Goal: Transaction & Acquisition: Obtain resource

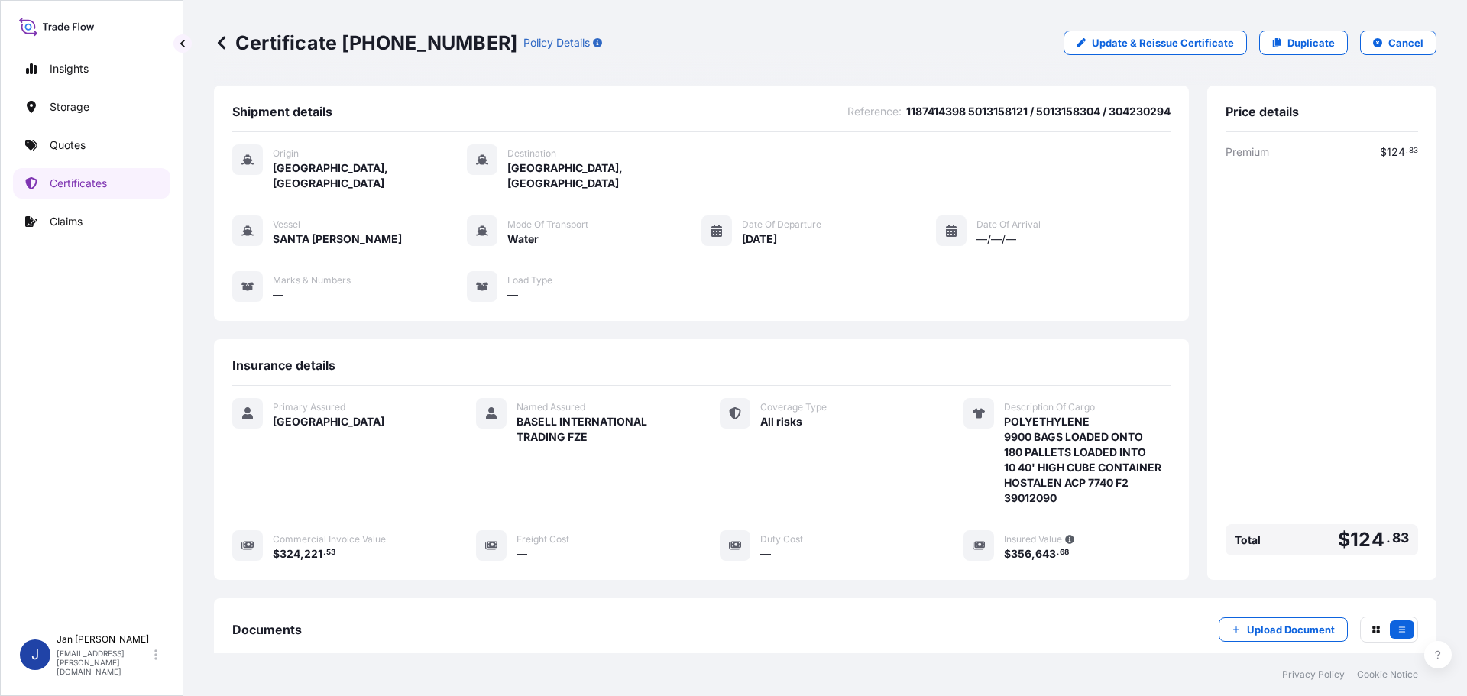
scroll to position [168, 0]
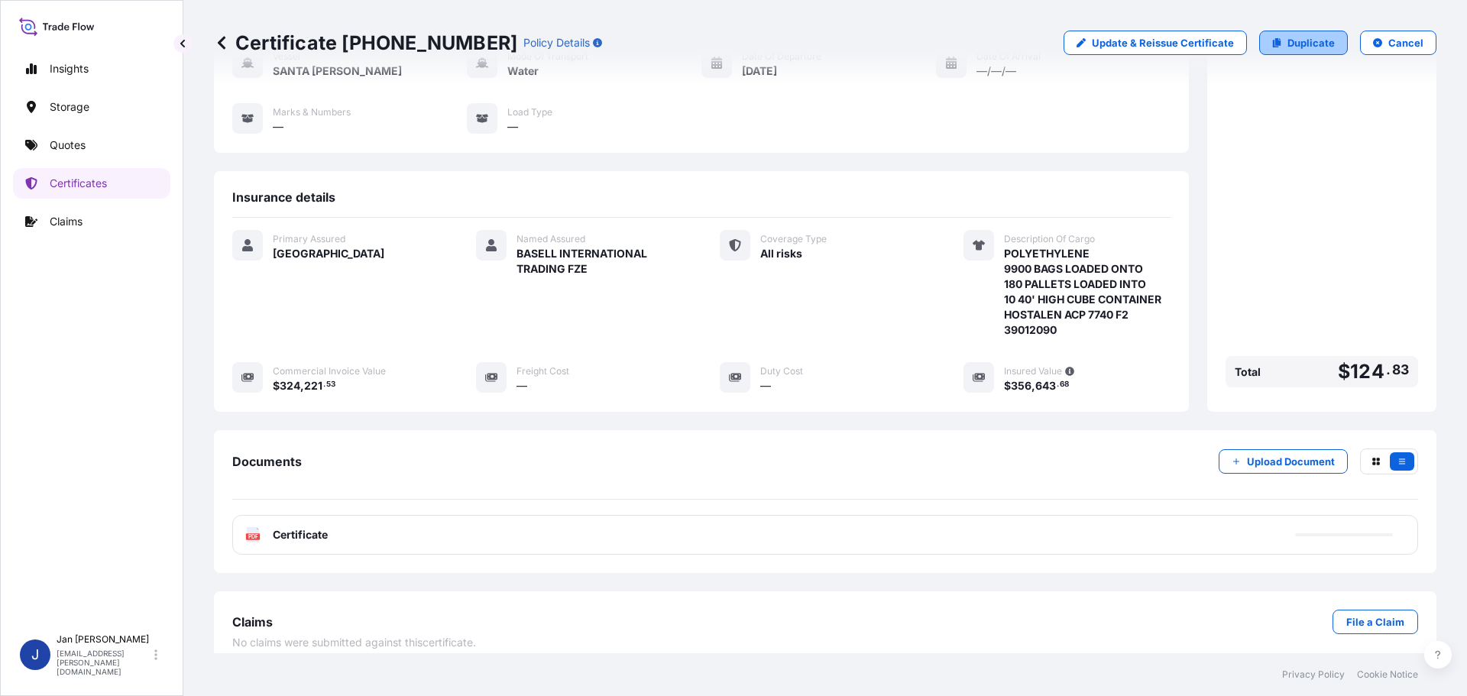
click at [1301, 42] on p "Duplicate" at bounding box center [1311, 42] width 47 height 15
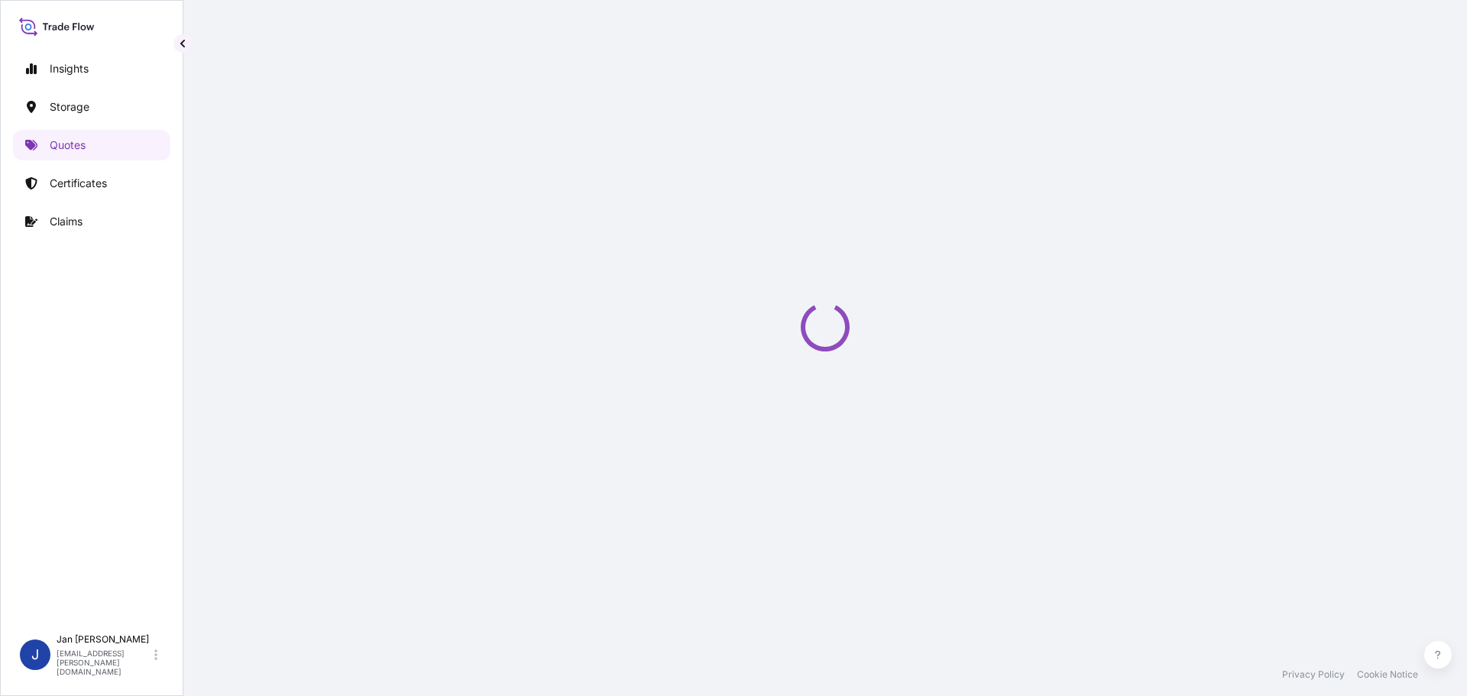
scroll to position [24, 0]
select select "Water"
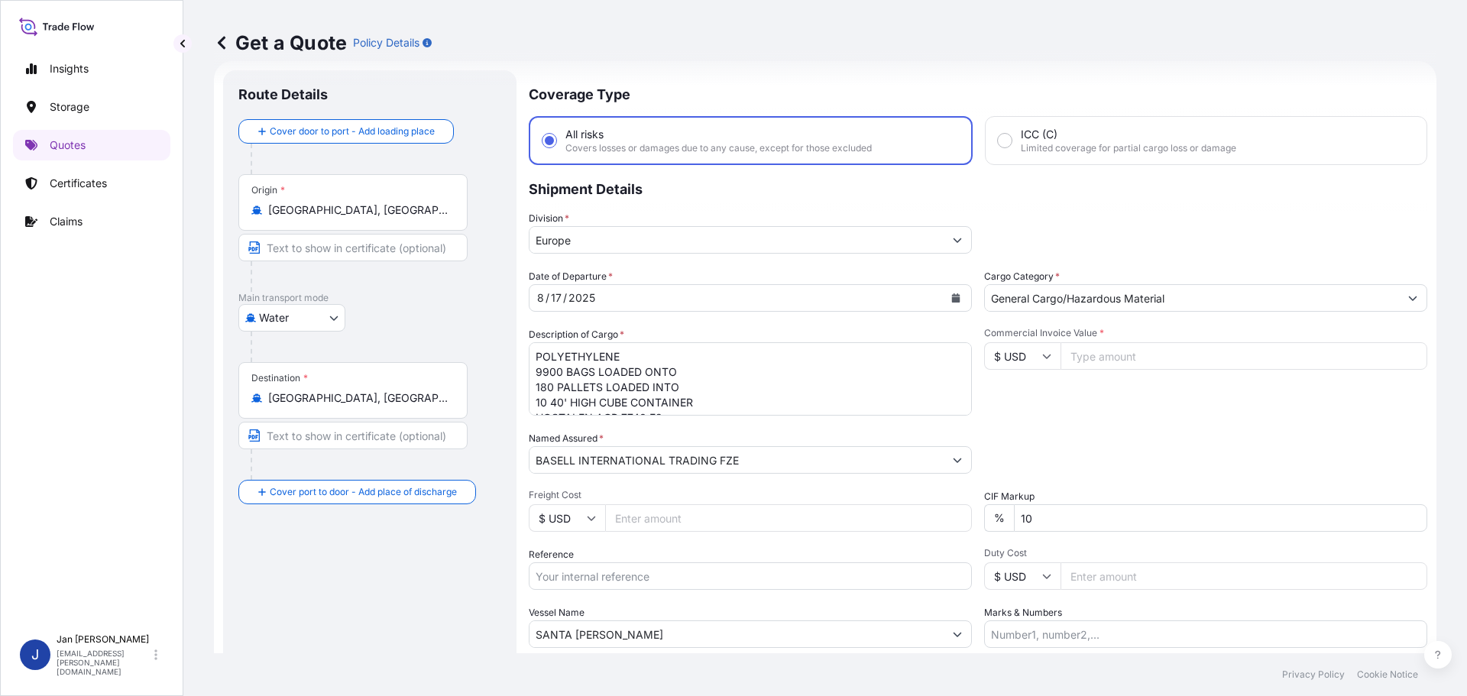
click at [422, 217] on input "[GEOGRAPHIC_DATA], [GEOGRAPHIC_DATA]" at bounding box center [358, 209] width 180 height 15
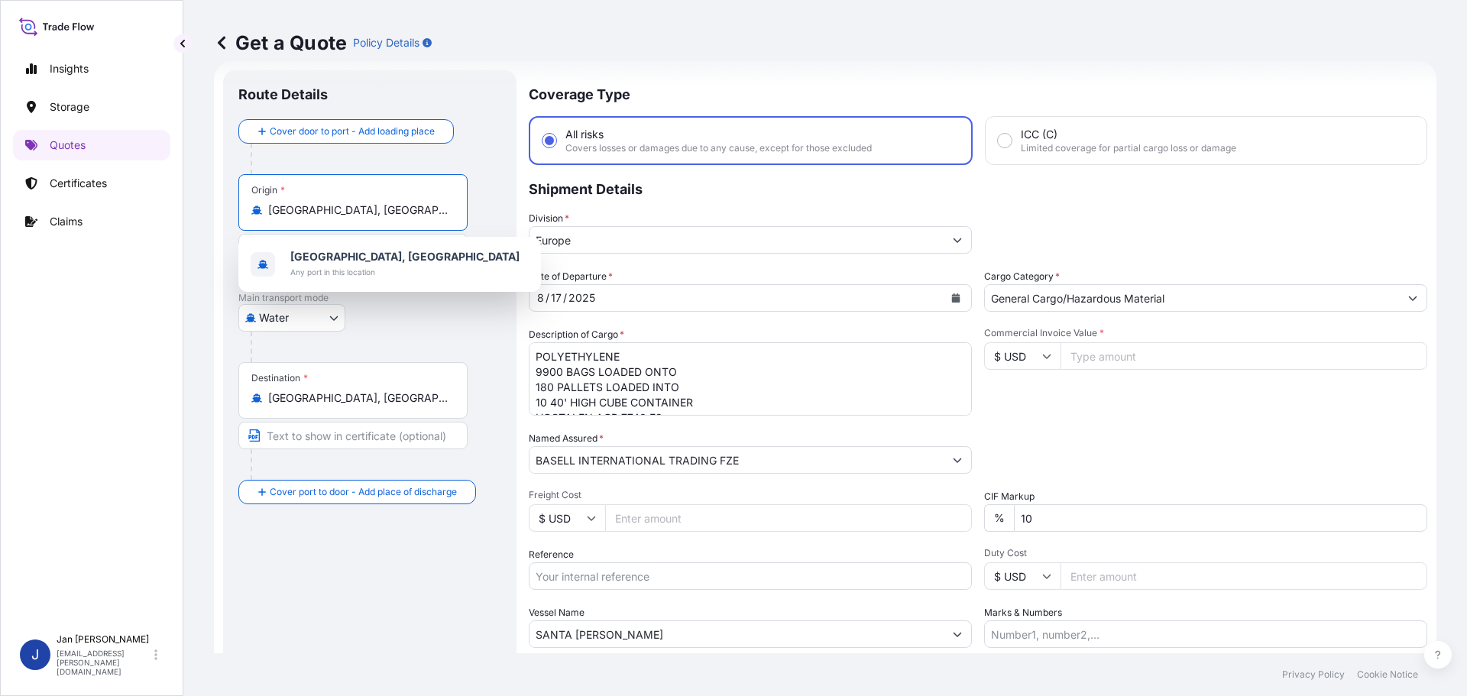
click at [422, 217] on input "[GEOGRAPHIC_DATA], [GEOGRAPHIC_DATA]" at bounding box center [358, 209] width 180 height 15
paste input "MARSEILLES"
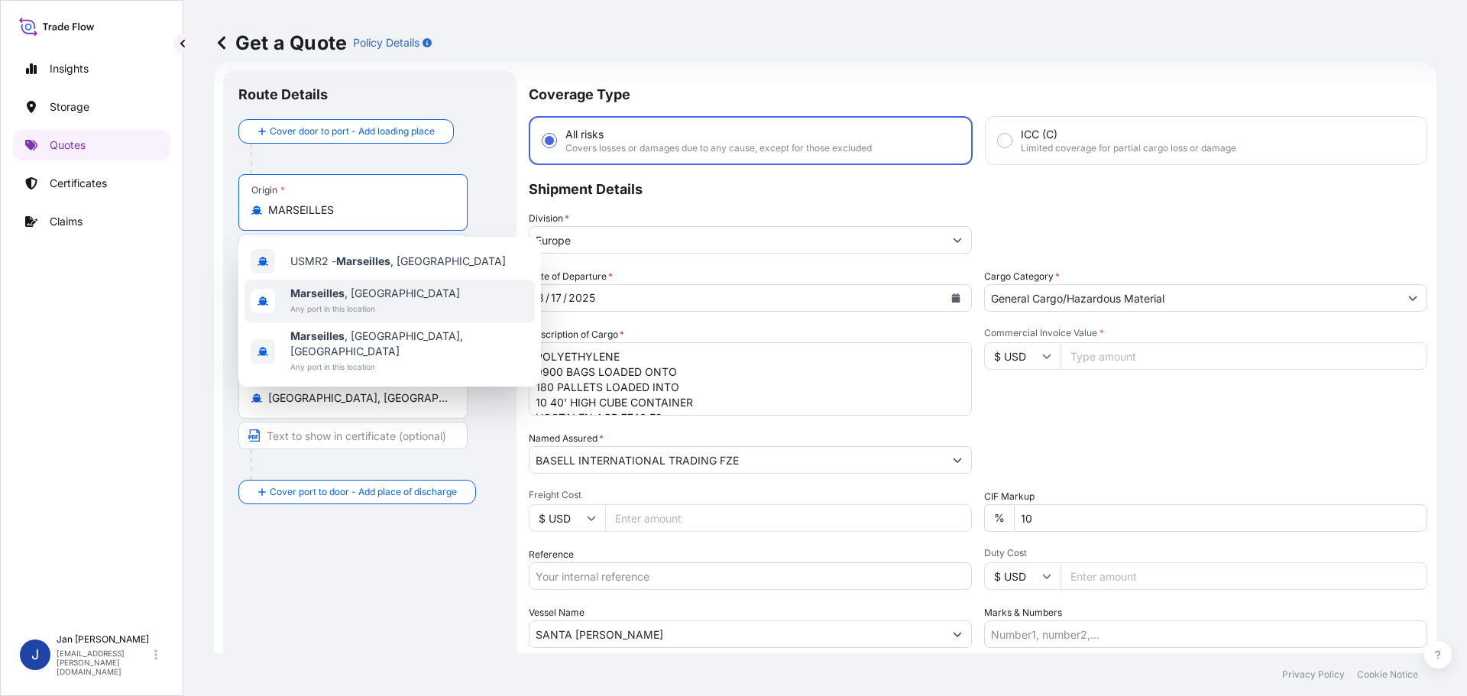
click at [375, 298] on span "[GEOGRAPHIC_DATA] , [GEOGRAPHIC_DATA]" at bounding box center [375, 293] width 170 height 15
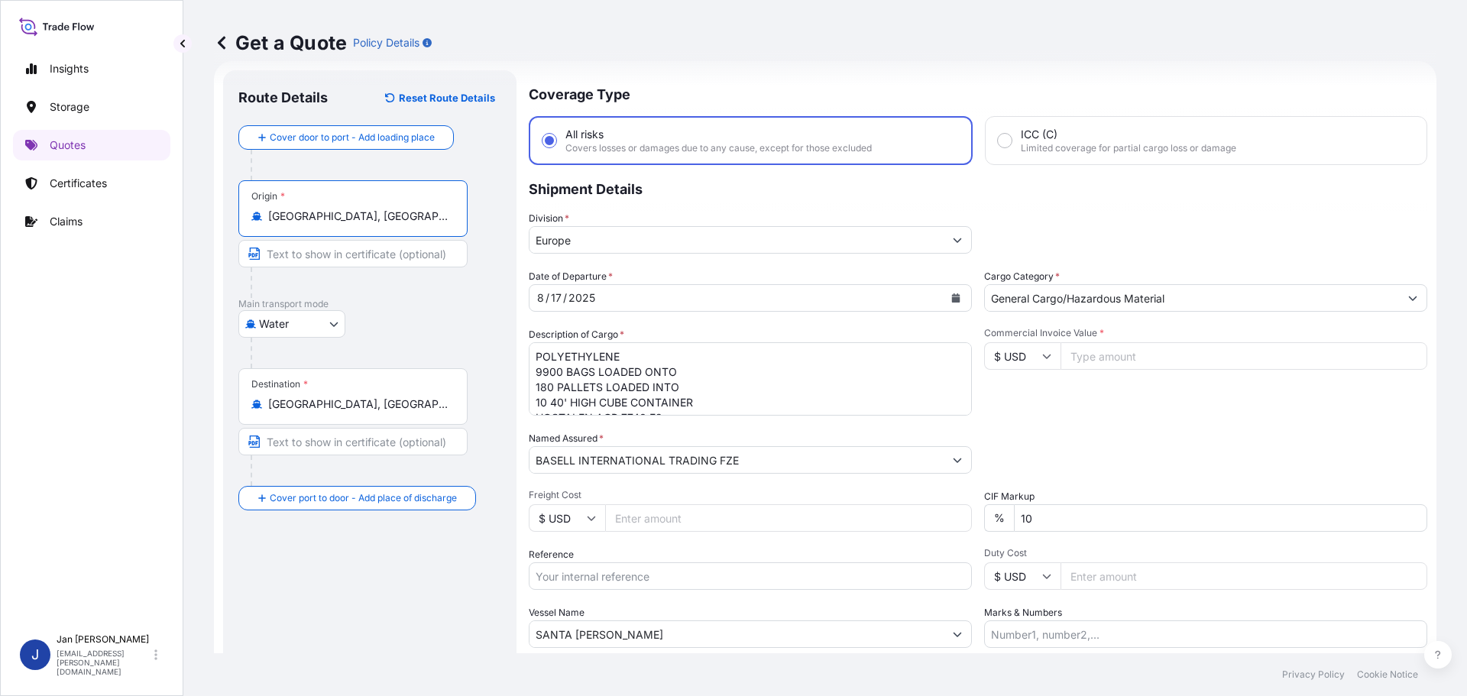
type input "[GEOGRAPHIC_DATA], [GEOGRAPHIC_DATA]"
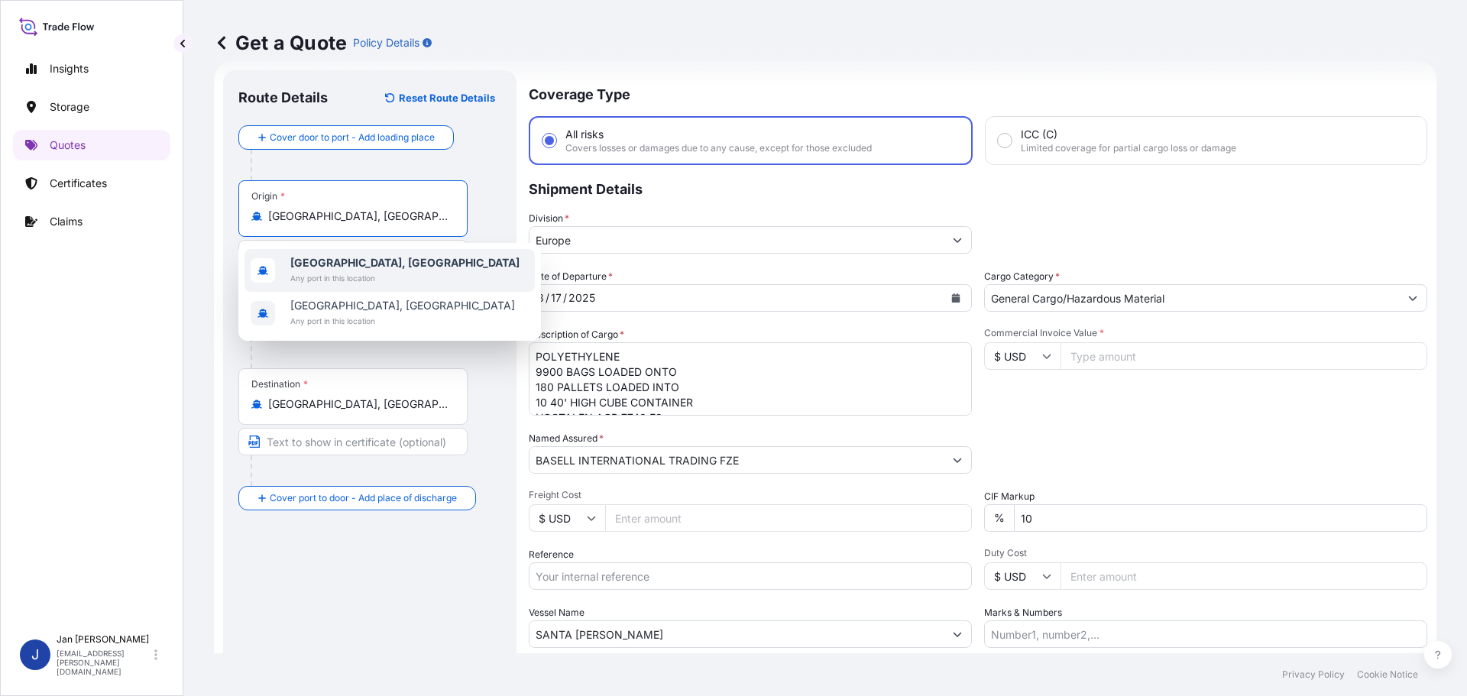
click at [410, 263] on div "[GEOGRAPHIC_DATA], [GEOGRAPHIC_DATA] Any port in this location" at bounding box center [390, 270] width 290 height 43
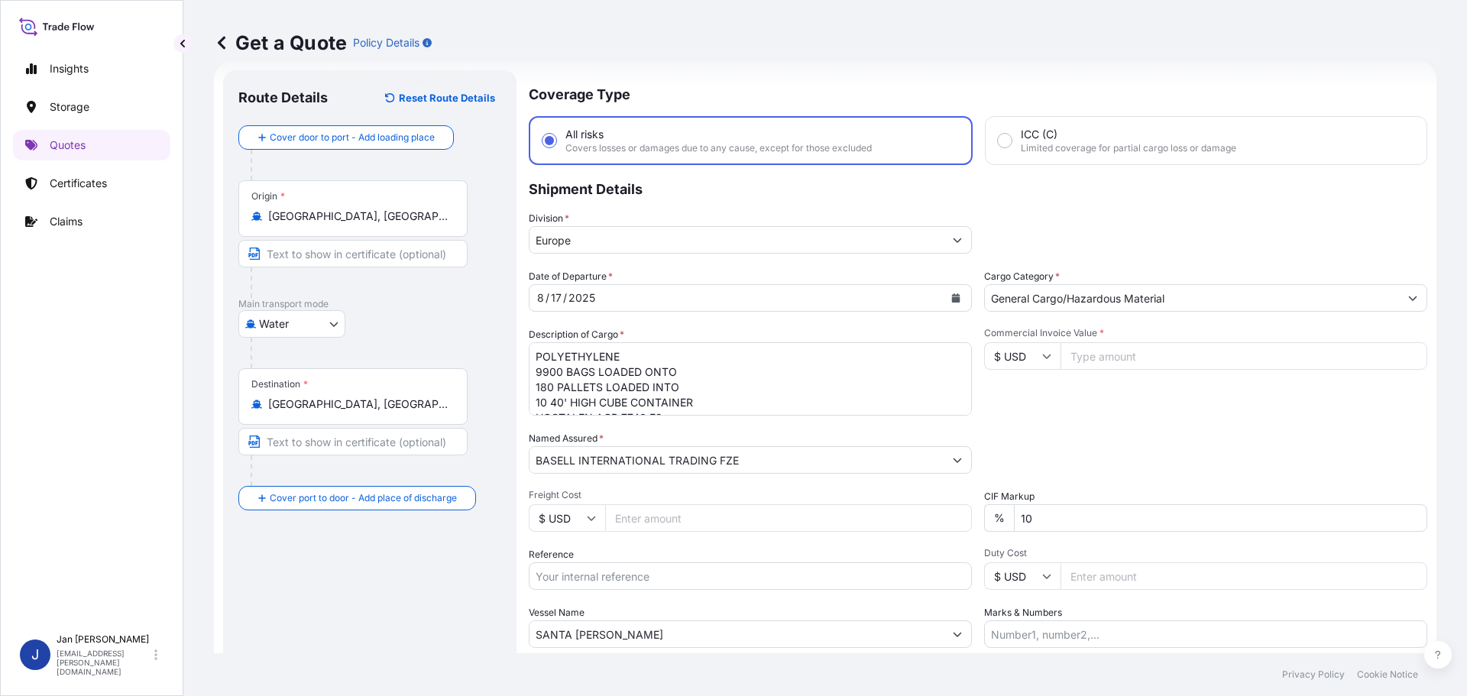
click at [406, 418] on div "Destination * [GEOGRAPHIC_DATA], [GEOGRAPHIC_DATA]" at bounding box center [352, 396] width 229 height 57
click at [406, 412] on input "[GEOGRAPHIC_DATA], [GEOGRAPHIC_DATA]" at bounding box center [358, 404] width 180 height 15
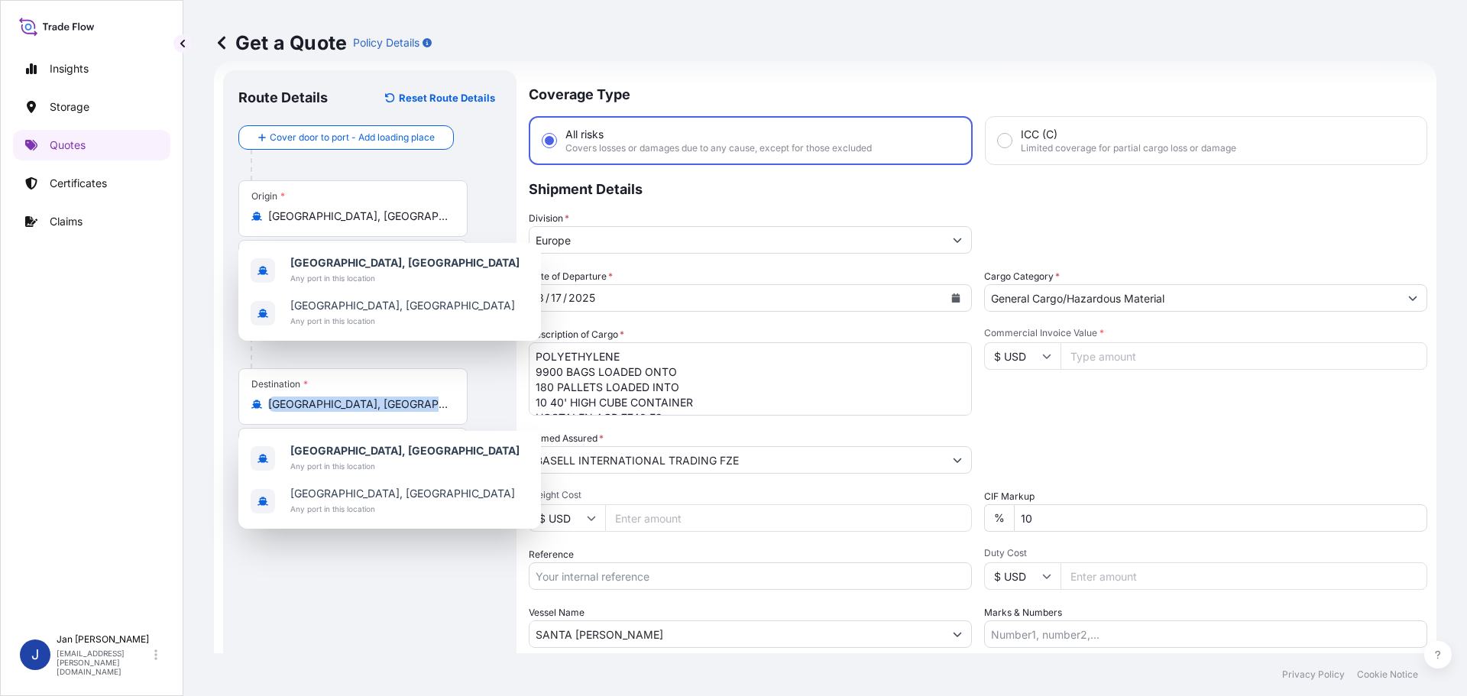
click at [406, 418] on div "Destination * [GEOGRAPHIC_DATA], [GEOGRAPHIC_DATA]" at bounding box center [352, 396] width 229 height 57
click at [406, 412] on input "[GEOGRAPHIC_DATA], [GEOGRAPHIC_DATA]" at bounding box center [358, 404] width 180 height 15
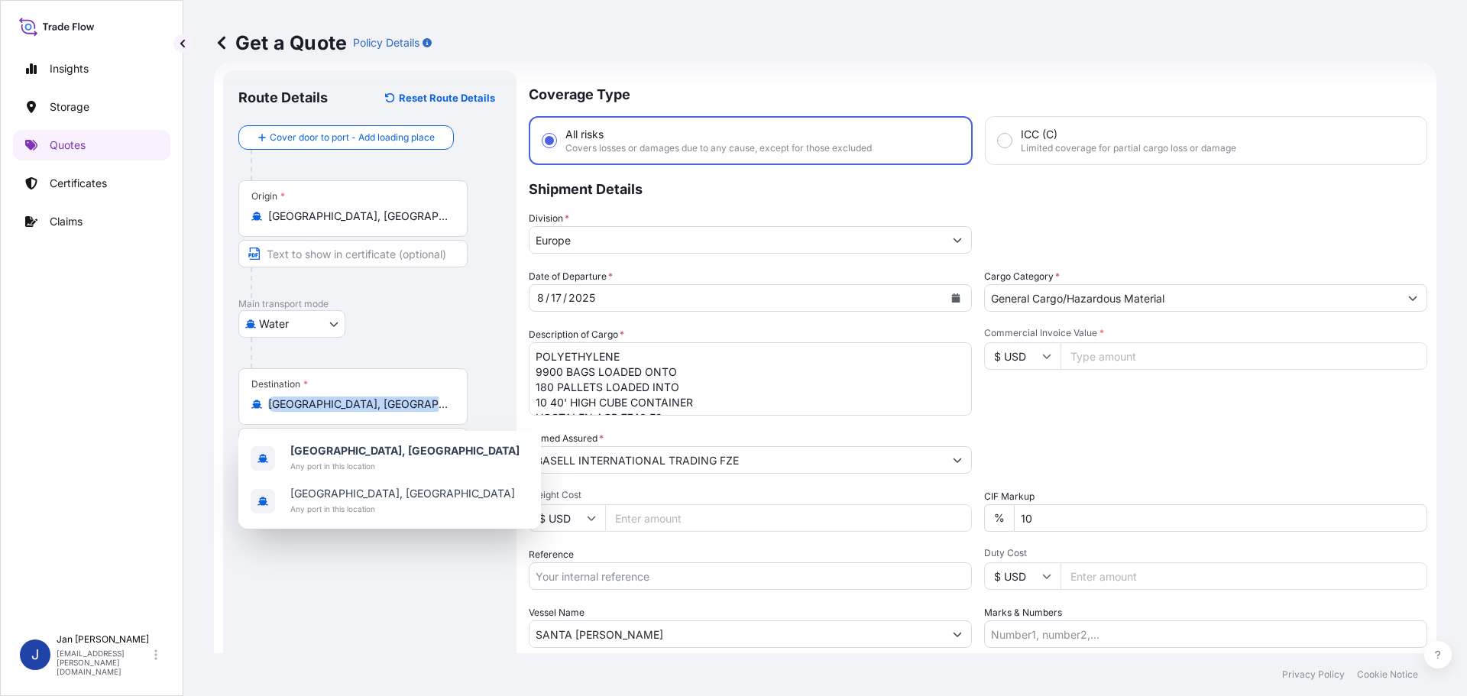
click at [406, 418] on div "Destination * [GEOGRAPHIC_DATA], [GEOGRAPHIC_DATA]" at bounding box center [352, 396] width 229 height 57
click at [406, 412] on input "[GEOGRAPHIC_DATA], [GEOGRAPHIC_DATA]" at bounding box center [358, 404] width 180 height 15
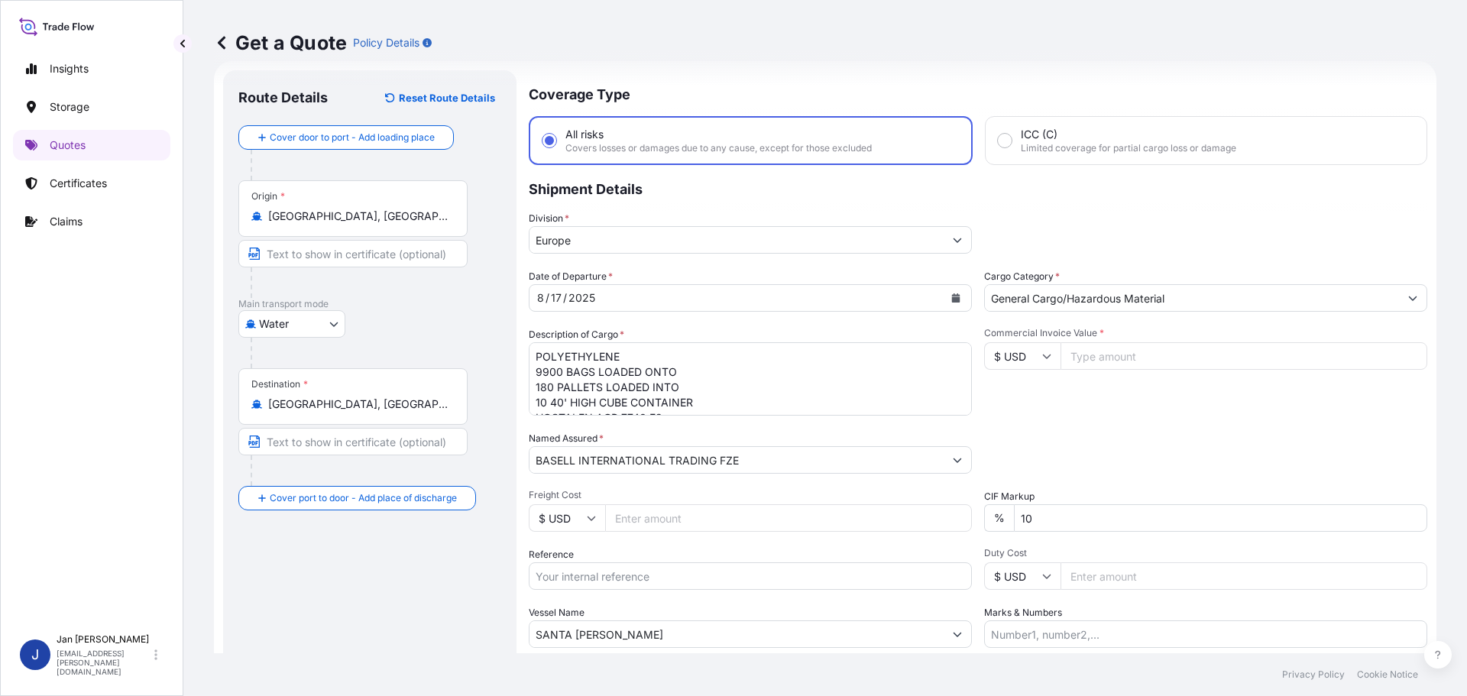
click at [404, 413] on div "Destination * [GEOGRAPHIC_DATA], [GEOGRAPHIC_DATA]" at bounding box center [352, 396] width 229 height 57
click at [404, 412] on input "[GEOGRAPHIC_DATA], [GEOGRAPHIC_DATA]" at bounding box center [358, 404] width 180 height 15
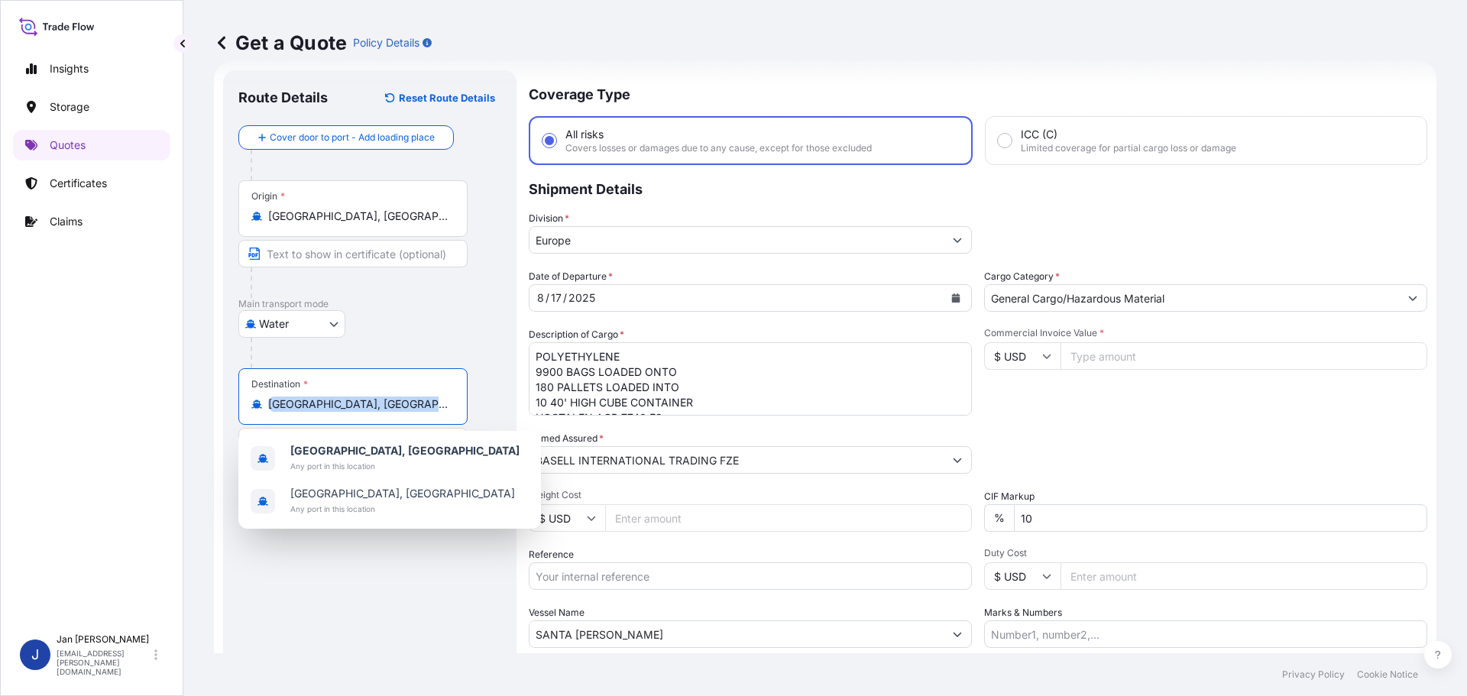
click at [404, 413] on div "Destination * [GEOGRAPHIC_DATA], [GEOGRAPHIC_DATA]" at bounding box center [352, 396] width 229 height 57
click at [404, 412] on input "[GEOGRAPHIC_DATA], [GEOGRAPHIC_DATA]" at bounding box center [358, 404] width 180 height 15
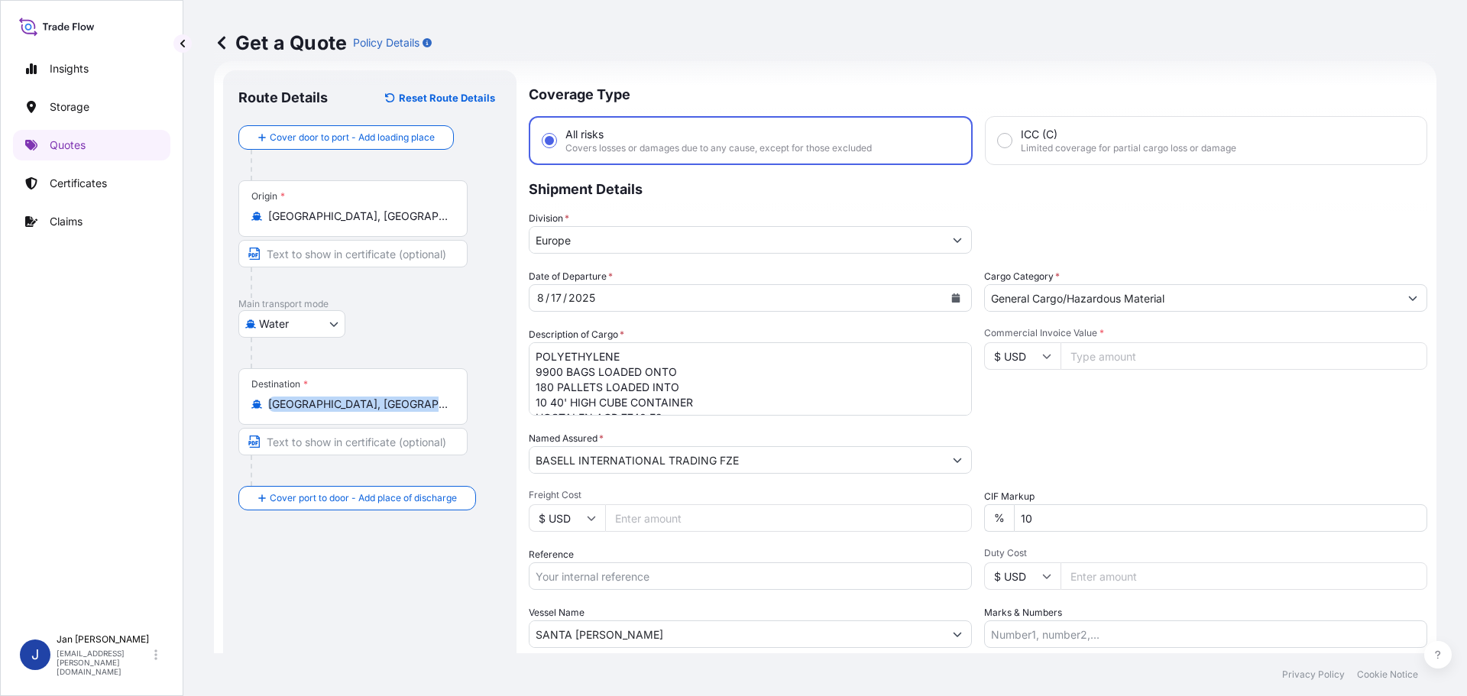
click at [407, 398] on input "[GEOGRAPHIC_DATA], [GEOGRAPHIC_DATA]" at bounding box center [358, 404] width 180 height 15
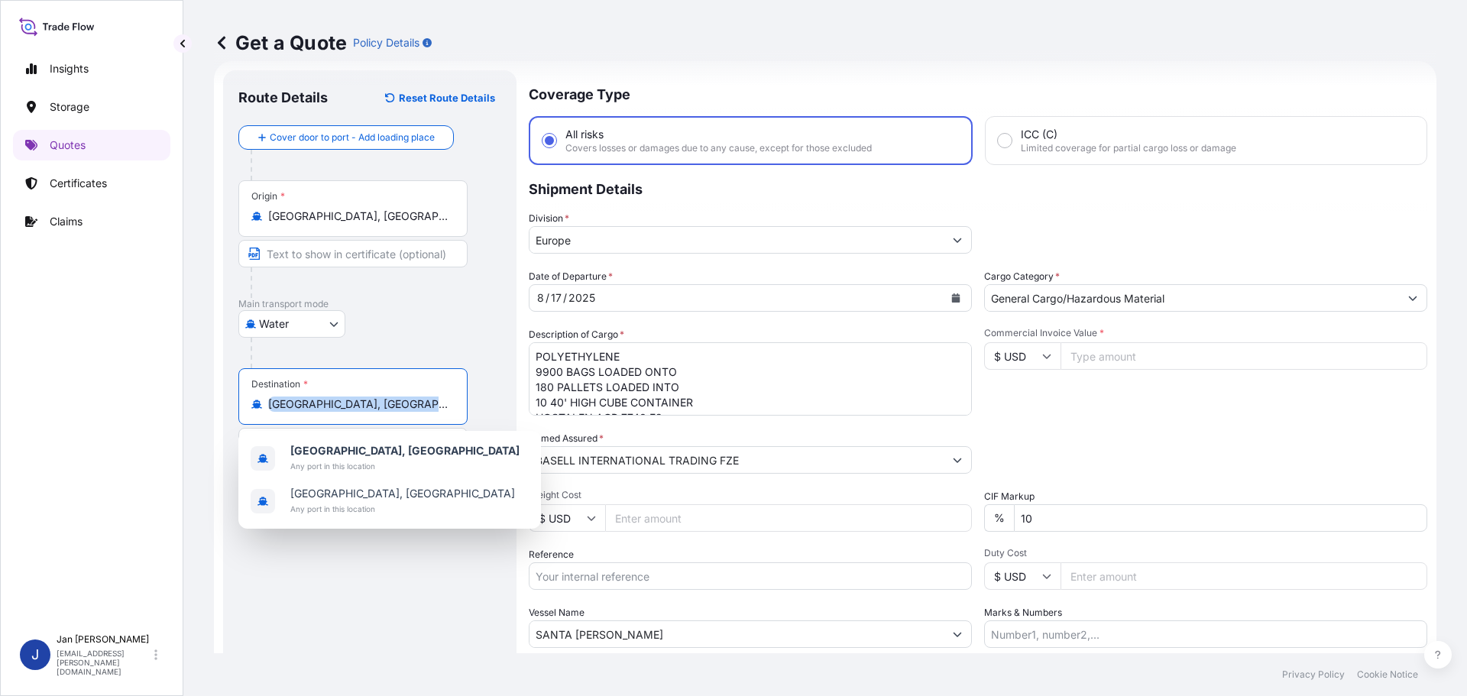
click at [407, 398] on input "[GEOGRAPHIC_DATA], [GEOGRAPHIC_DATA]" at bounding box center [358, 404] width 180 height 15
paste input "BEJAIA, [GEOGRAPHIC_DATA]"
click at [424, 336] on div "Water Air Water Inland" at bounding box center [369, 324] width 263 height 28
click at [418, 411] on input "[GEOGRAPHIC_DATA], [GEOGRAPHIC_DATA]" at bounding box center [358, 404] width 180 height 15
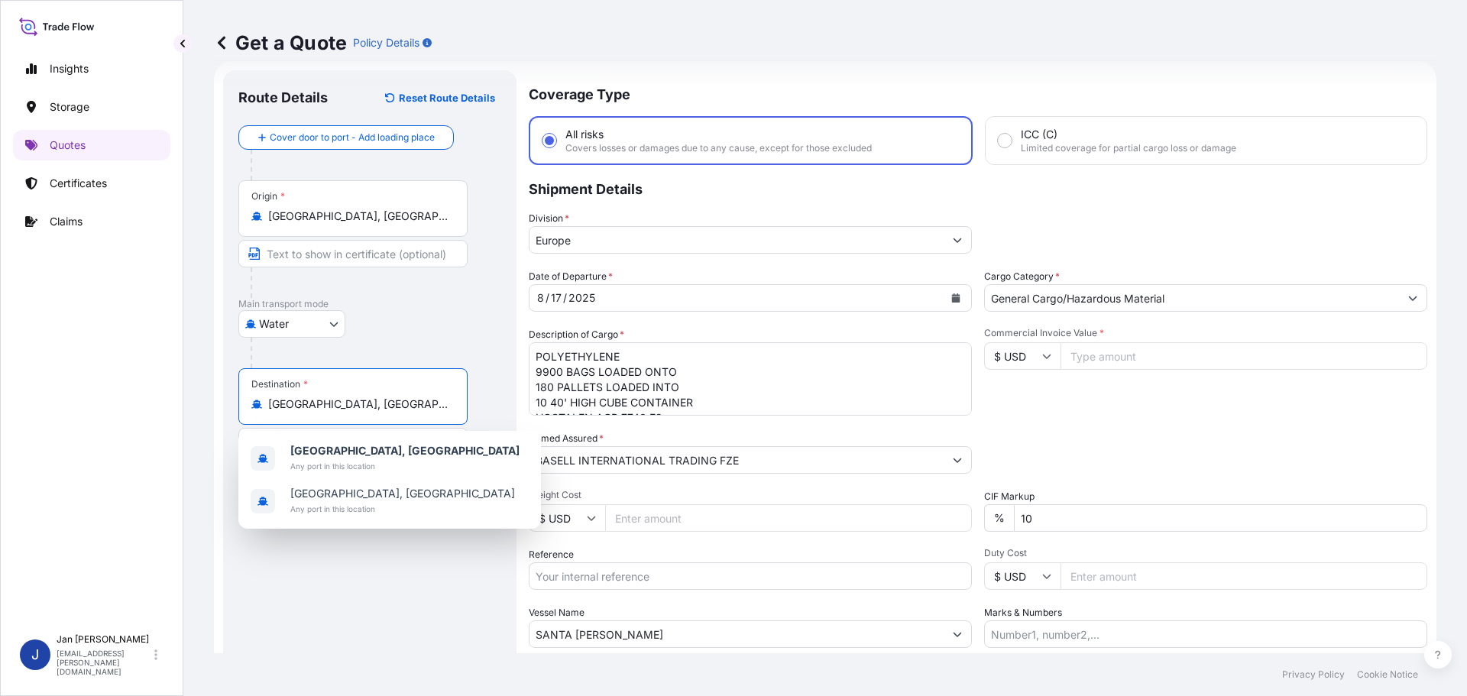
click at [416, 411] on input "[GEOGRAPHIC_DATA], [GEOGRAPHIC_DATA]" at bounding box center [358, 404] width 180 height 15
paste input "BEJAIA, [GEOGRAPHIC_DATA]"
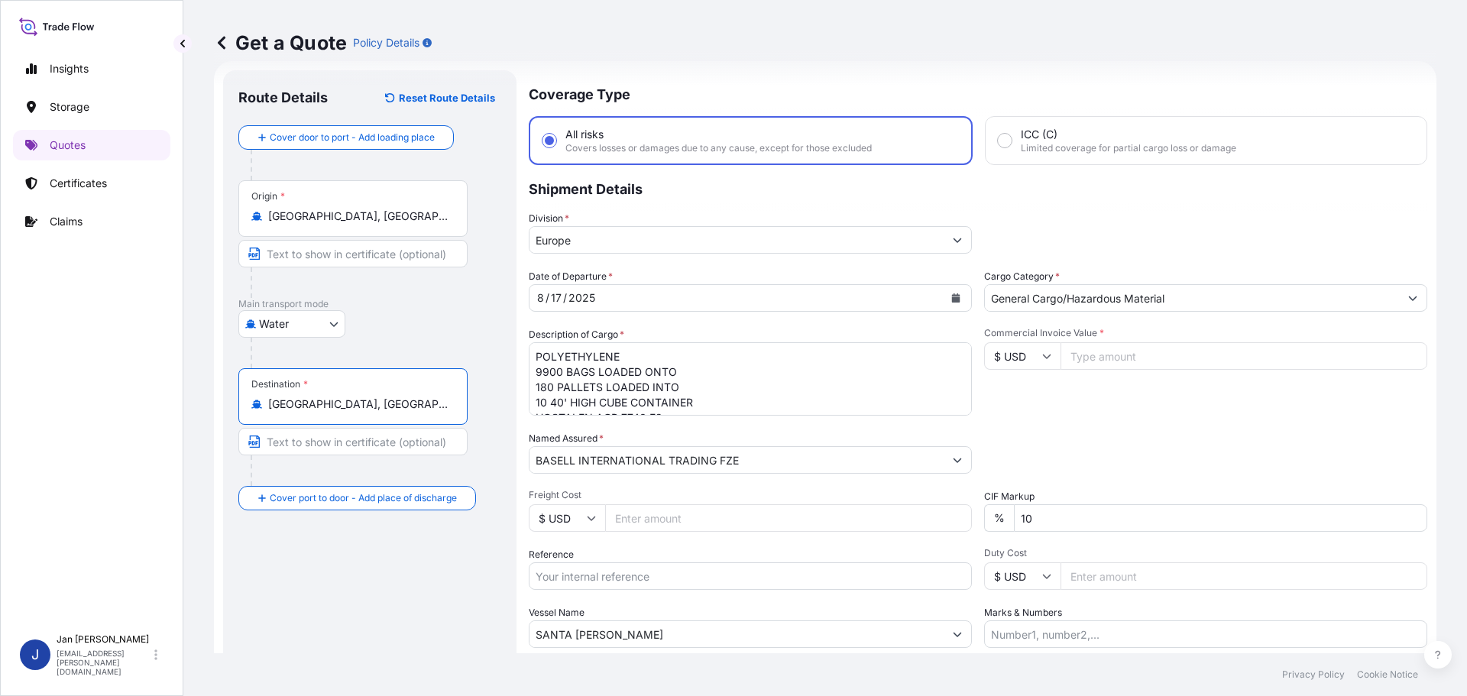
type input "[GEOGRAPHIC_DATA], [GEOGRAPHIC_DATA]"
click at [416, 339] on div at bounding box center [379, 353] width 256 height 31
click at [708, 386] on textarea "POLYETHYLENE 9900 BAGS LOADED ONTO 180 PALLETS LOADED INTO 10 40' HIGH CUBE CON…" at bounding box center [750, 378] width 443 height 73
click at [698, 636] on input "SANTA [PERSON_NAME]" at bounding box center [737, 634] width 414 height 28
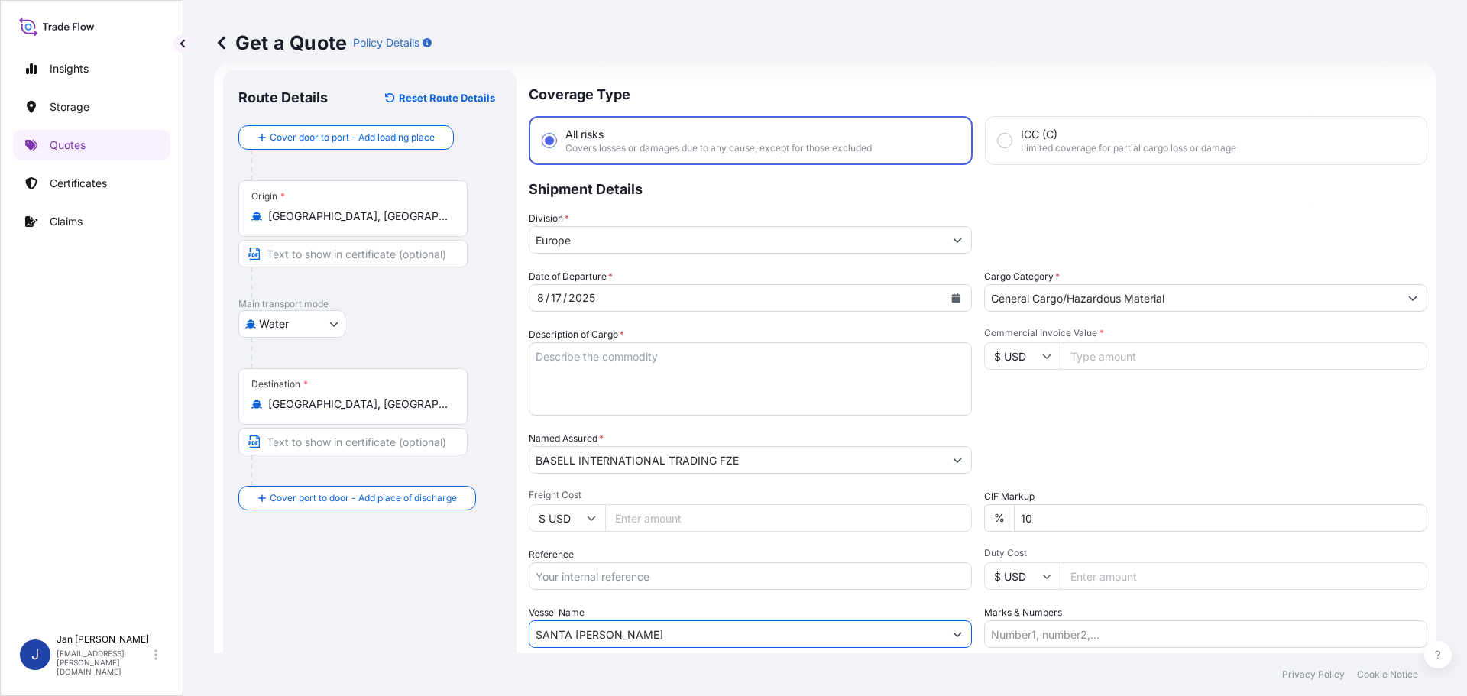
click at [698, 636] on input "SANTA [PERSON_NAME]" at bounding box center [737, 634] width 414 height 28
paste input "CONTSHIP ACE"
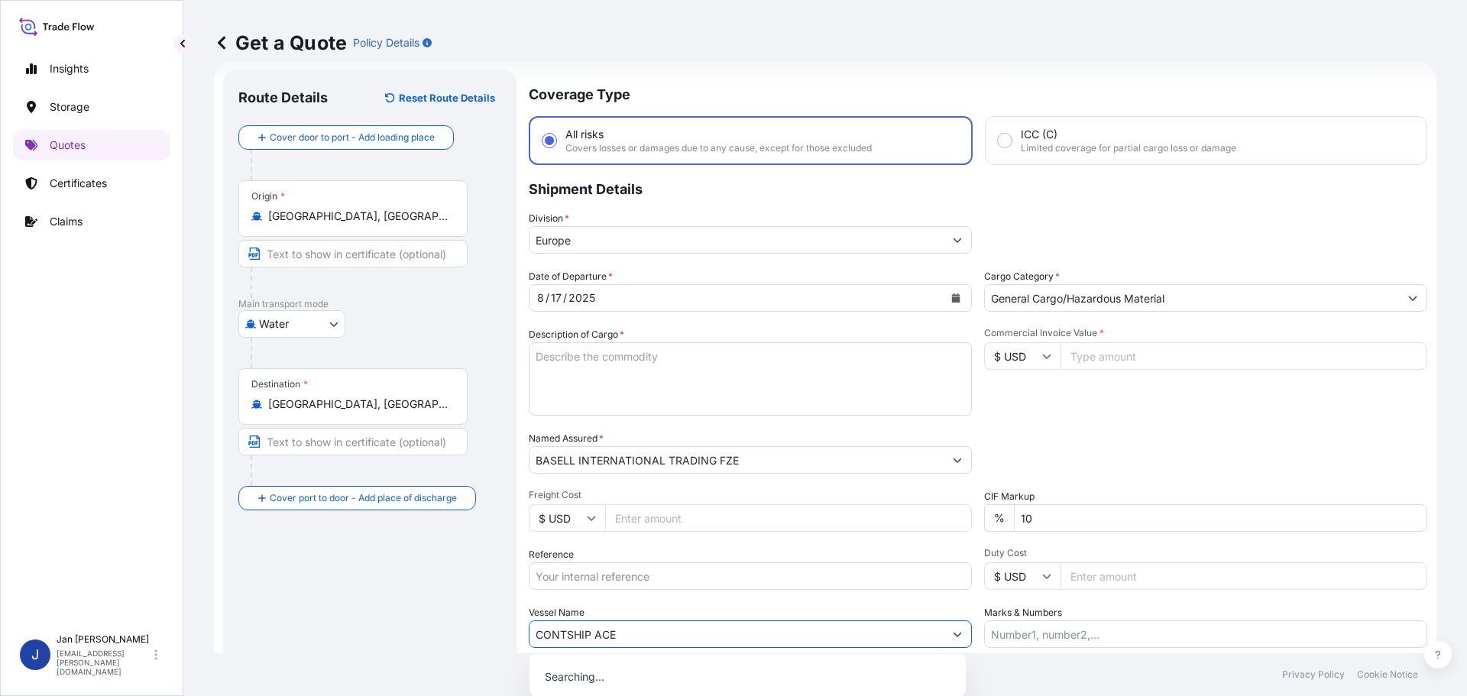
type input "CONTSHIP ACE"
click at [706, 608] on div "Vessel Name CONTSHIP ACE" at bounding box center [750, 626] width 443 height 43
click at [569, 583] on input "Reference" at bounding box center [750, 576] width 443 height 28
paste input "1187410476"
type input "1187410476"
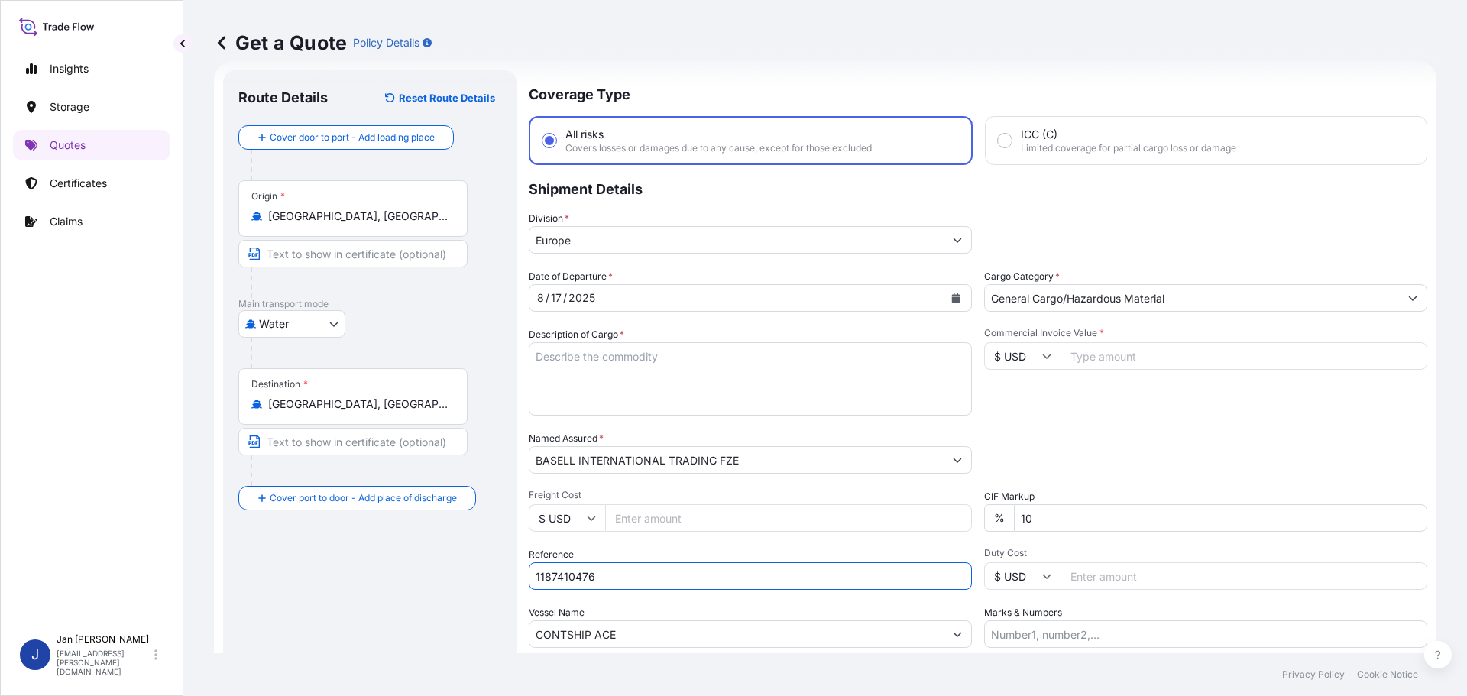
click at [955, 298] on button "Calendar" at bounding box center [956, 298] width 24 height 24
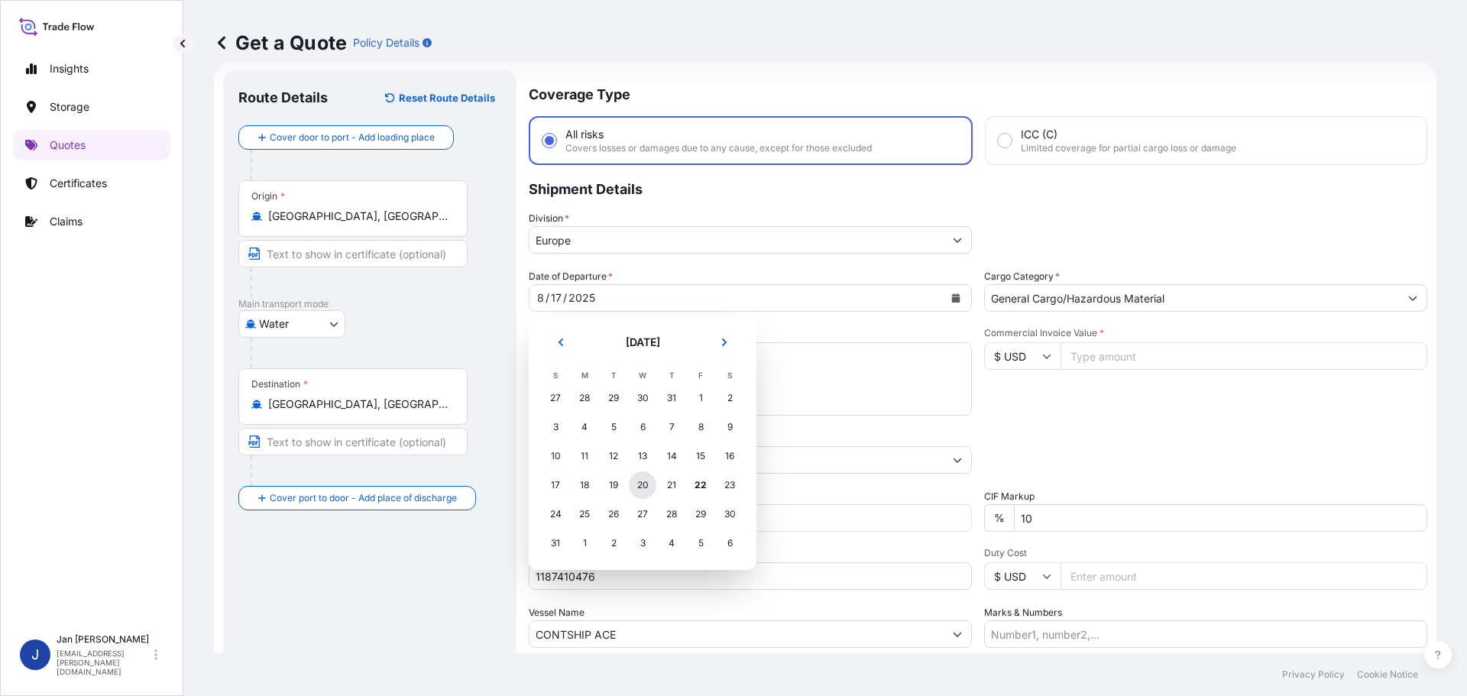
click at [646, 485] on div "20" at bounding box center [643, 485] width 28 height 28
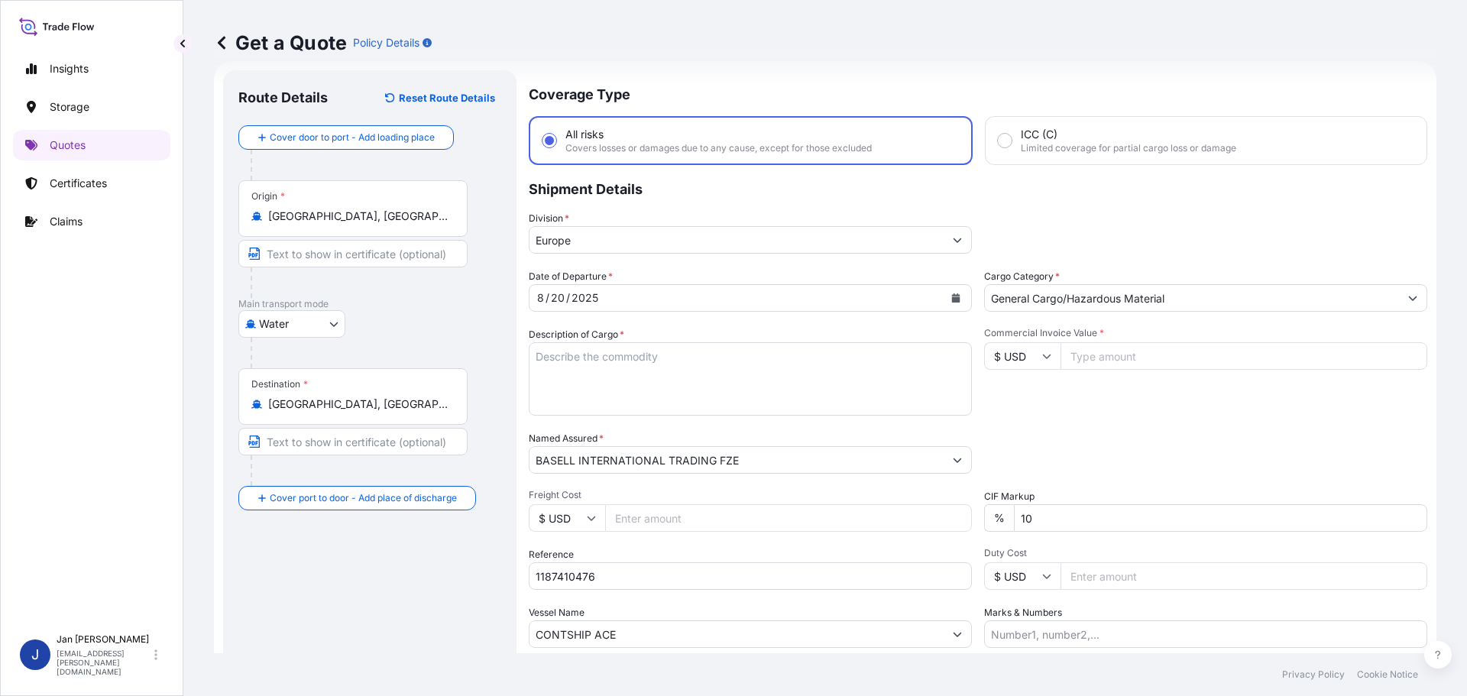
click at [1249, 420] on div "Date of Departure * [DATE] Cargo Category * General Cargo/Hazardous Material De…" at bounding box center [978, 458] width 899 height 379
click at [1008, 351] on input "$ USD" at bounding box center [1022, 356] width 76 height 28
drag, startPoint x: 1006, startPoint y: 400, endPoint x: 1064, endPoint y: 388, distance: 58.4
click at [1006, 399] on div "€ EUR" at bounding box center [1017, 398] width 64 height 29
type input "€ EUR"
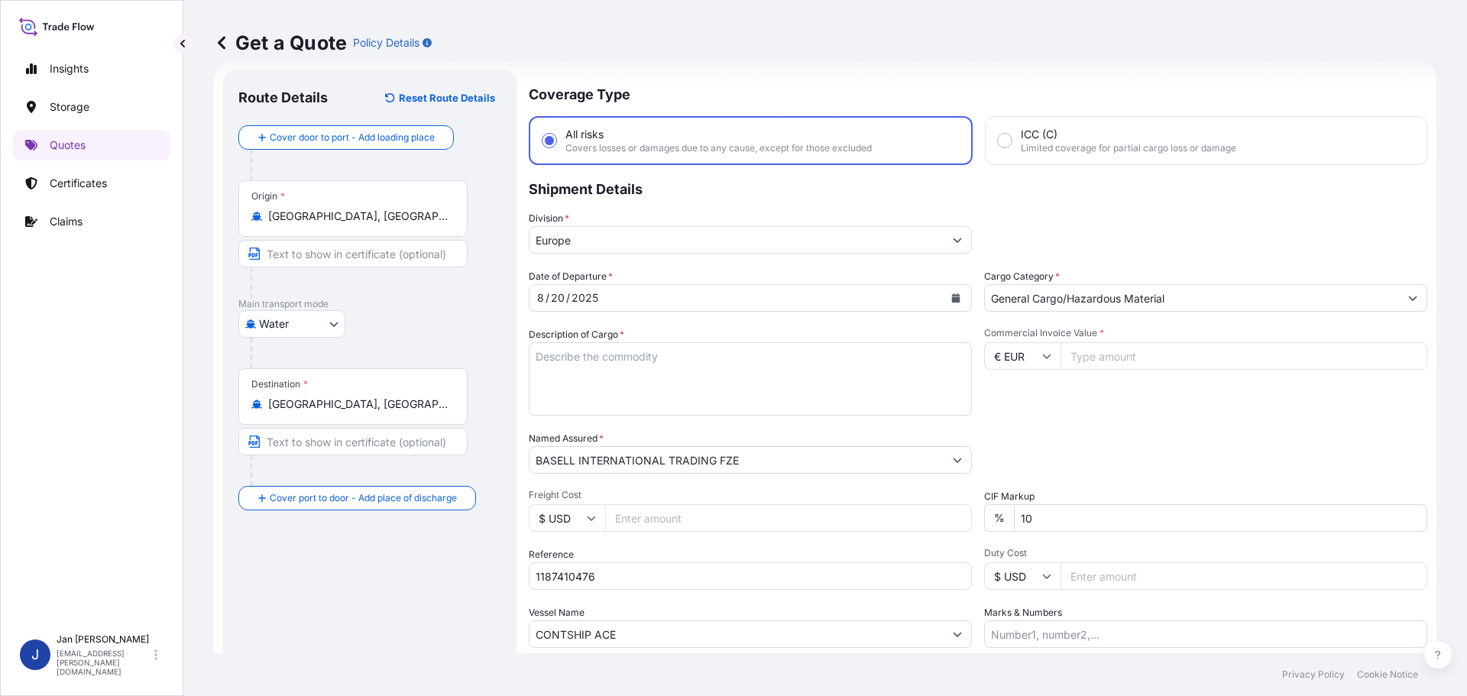
click at [1113, 364] on input "Commercial Invoice Value *" at bounding box center [1244, 356] width 367 height 28
type input "90761.67"
click at [653, 387] on textarea "POLYETHYLENE 9900 BAGS LOADED ONTO 180 PALLETS LOADED INTO 10 40' HIGH CUBE CON…" at bounding box center [750, 378] width 443 height 73
paste textarea "POLYPROPYLENE 2970 BAGS LOADED ONTO 144 PALLETS LOADED INTO 8 40' HIGH CUBE CON…"
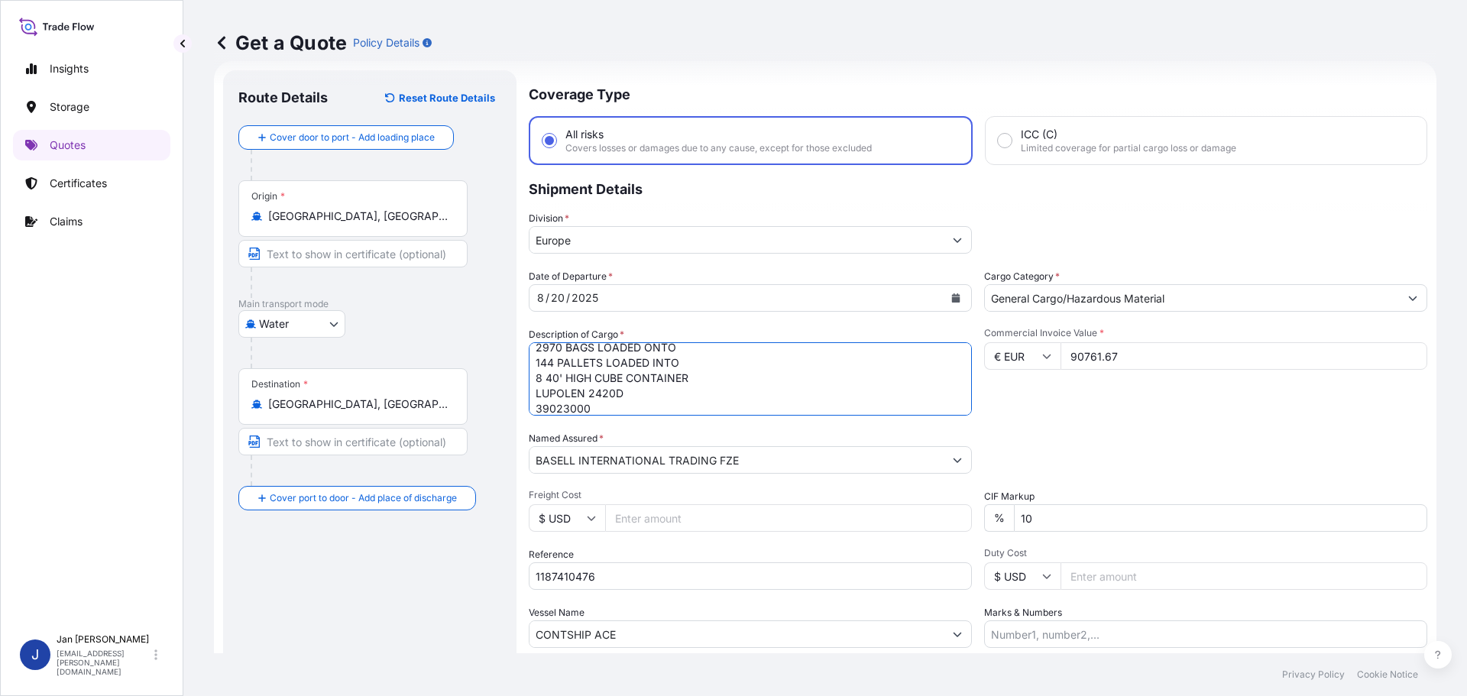
type textarea "POLYPROPYLENE 2970 BAGS LOADED ONTO 144 PALLETS LOADED INTO 8 40' HIGH CUBE CON…"
click at [1071, 397] on div "Commercial Invoice Value * € EUR 90761.67" at bounding box center [1205, 371] width 443 height 89
click at [717, 580] on input "1187410476" at bounding box center [750, 576] width 443 height 28
paste input "5013134665 / 5013121267 / 304223446"
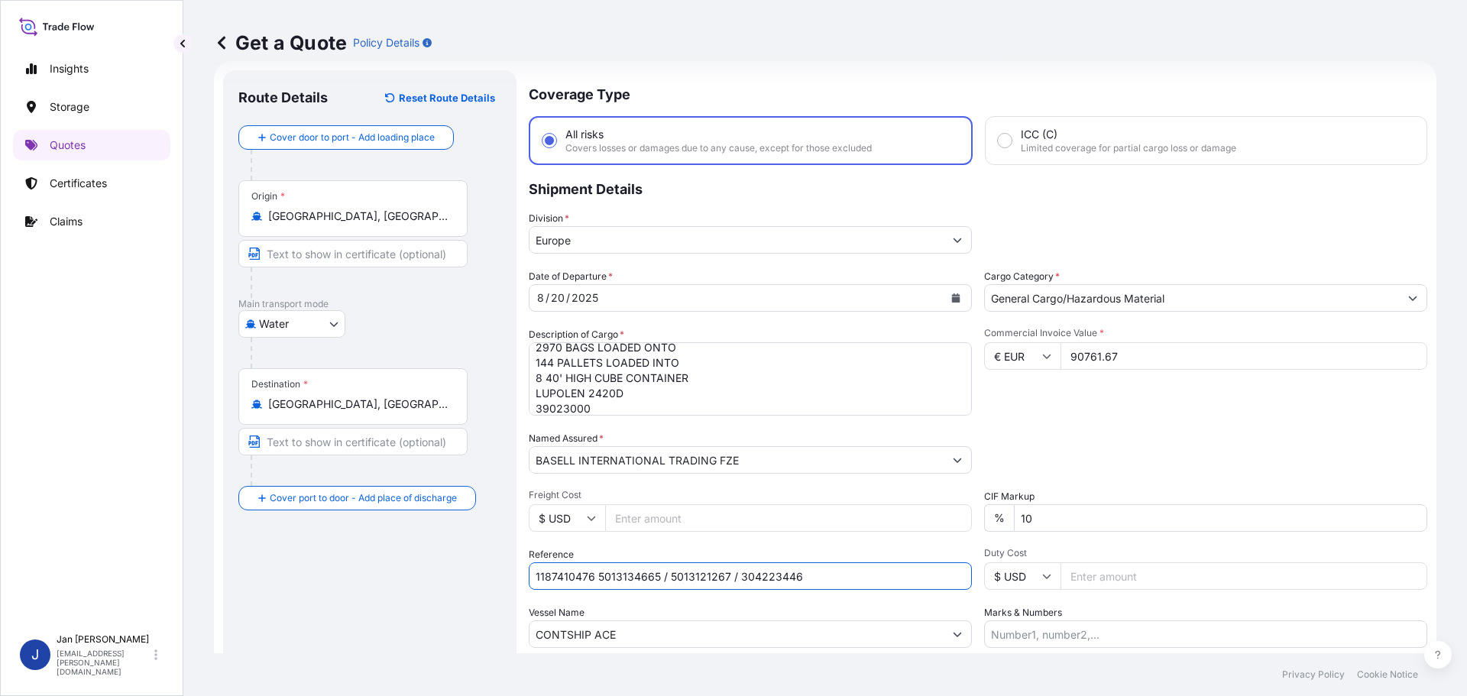
type input "1187410476 5013134665 / 5013121267 / 304223446"
click at [1142, 458] on div "Packing Category Type to search a container mode Please select a primary mode o…" at bounding box center [1205, 452] width 443 height 43
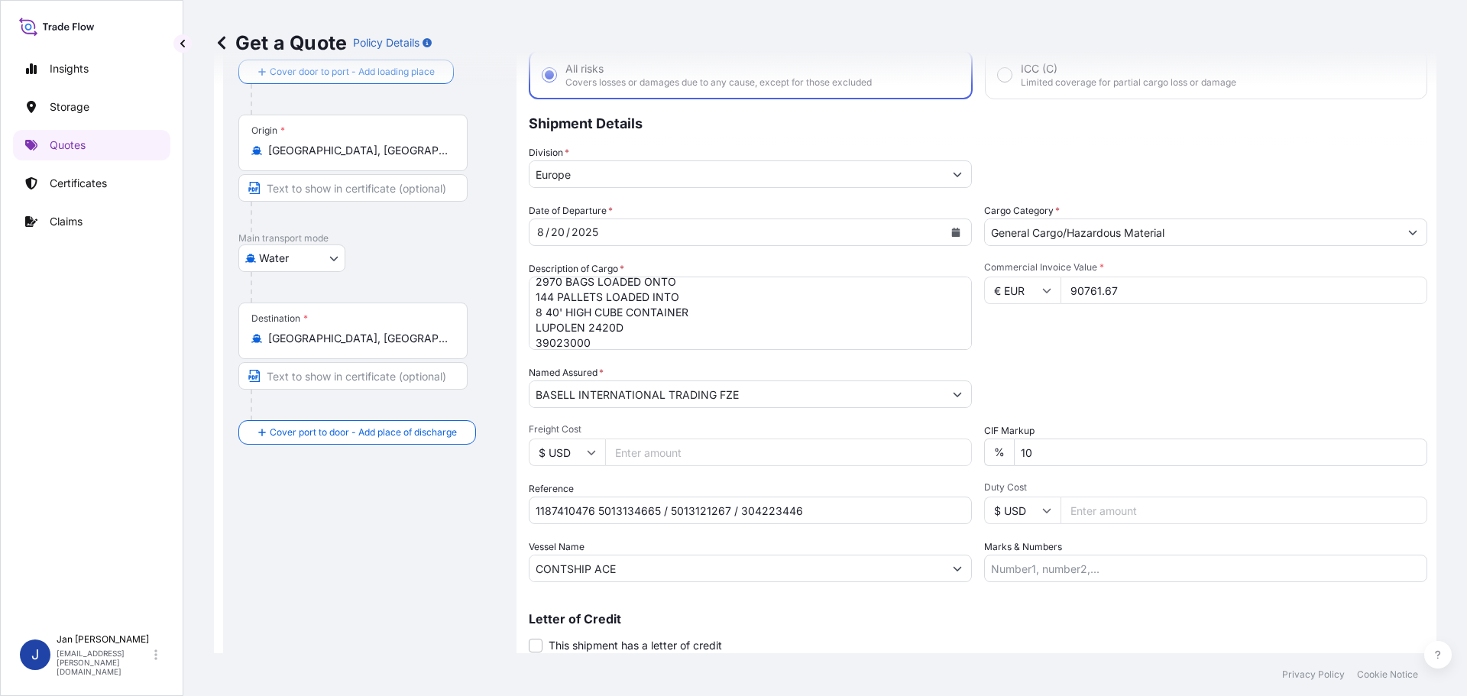
scroll to position [142, 0]
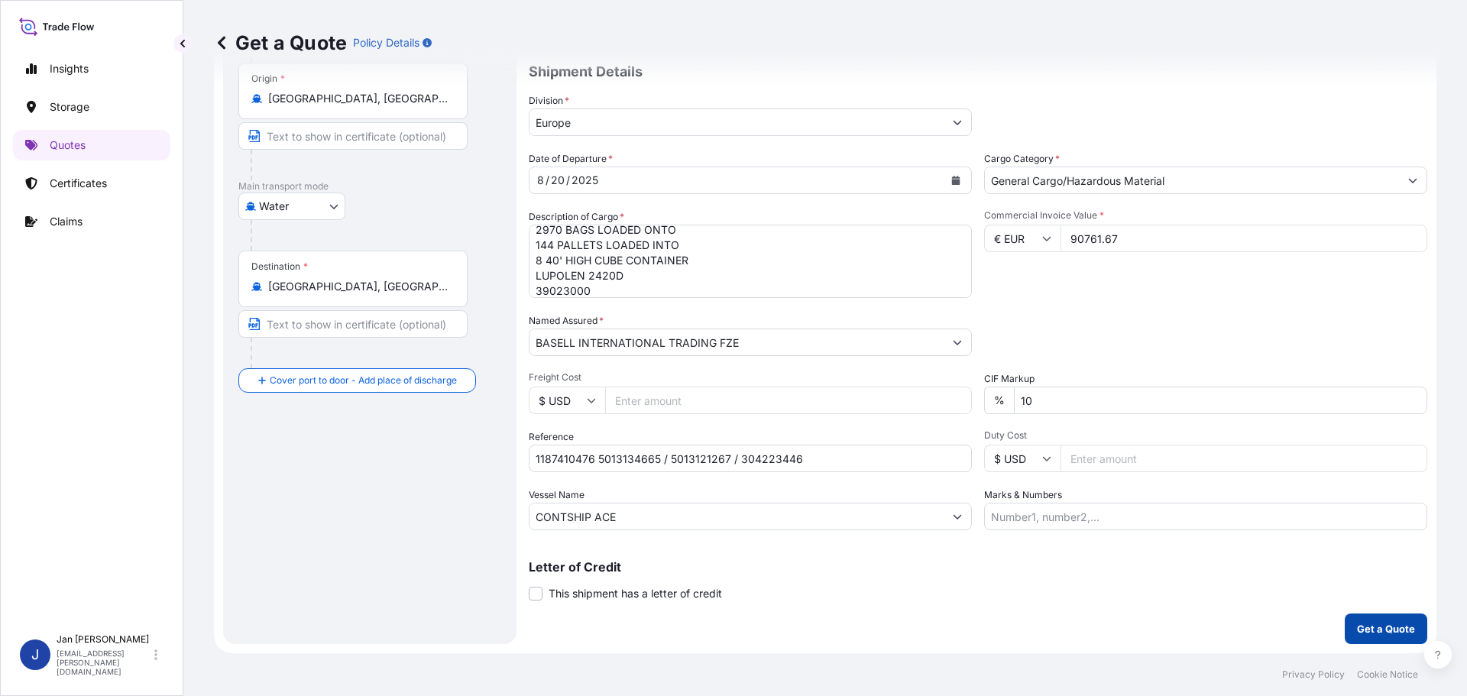
click at [1359, 626] on p "Get a Quote" at bounding box center [1386, 628] width 58 height 15
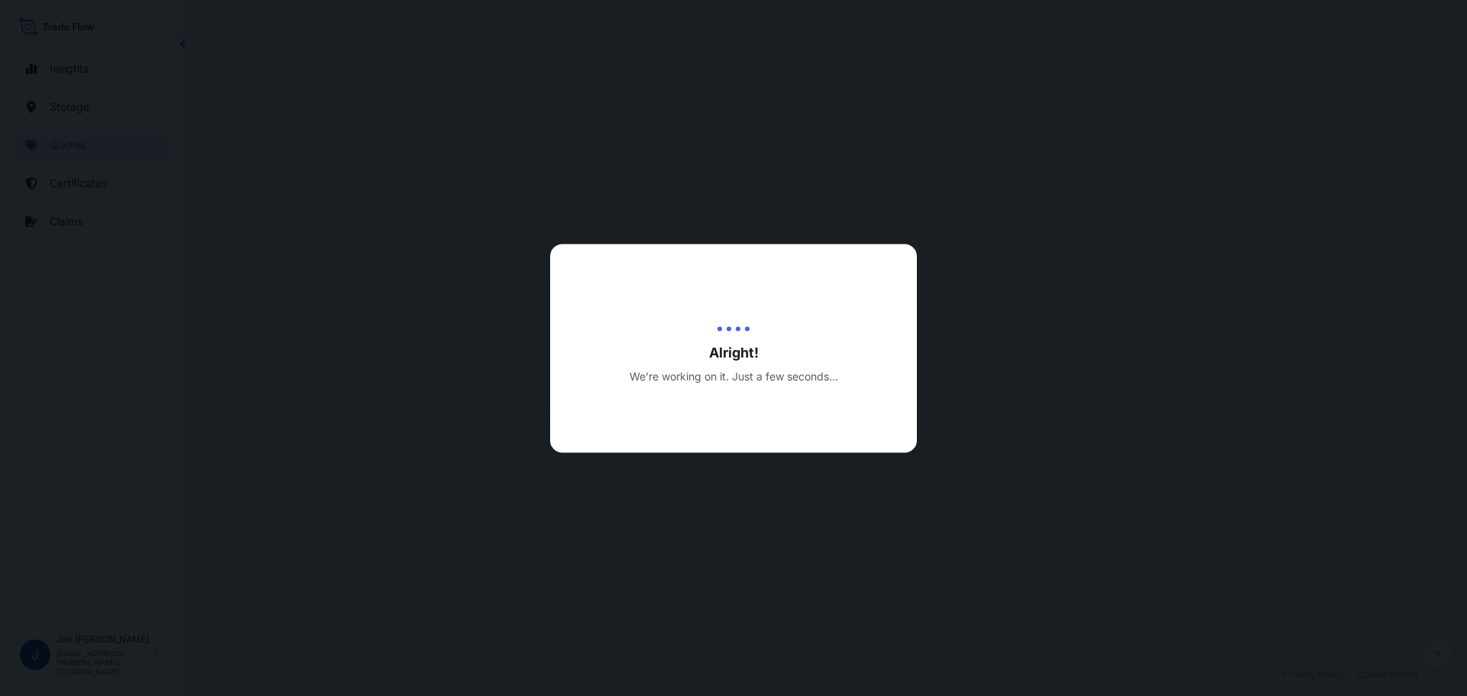
select select "Water"
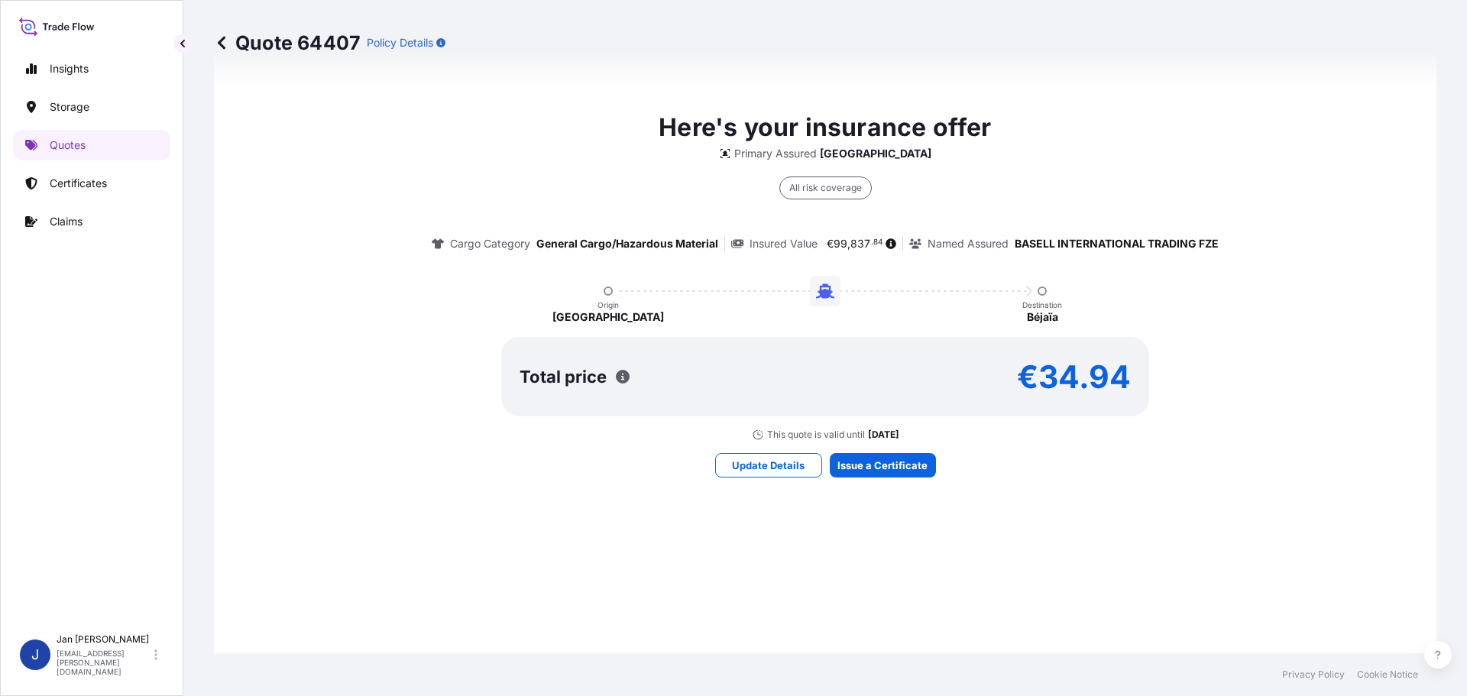
scroll to position [1080, 0]
click at [896, 449] on div "Here's your insurance offer Primary Assured [GEOGRAPHIC_DATA] All risk coverage…" at bounding box center [825, 291] width 1180 height 1078
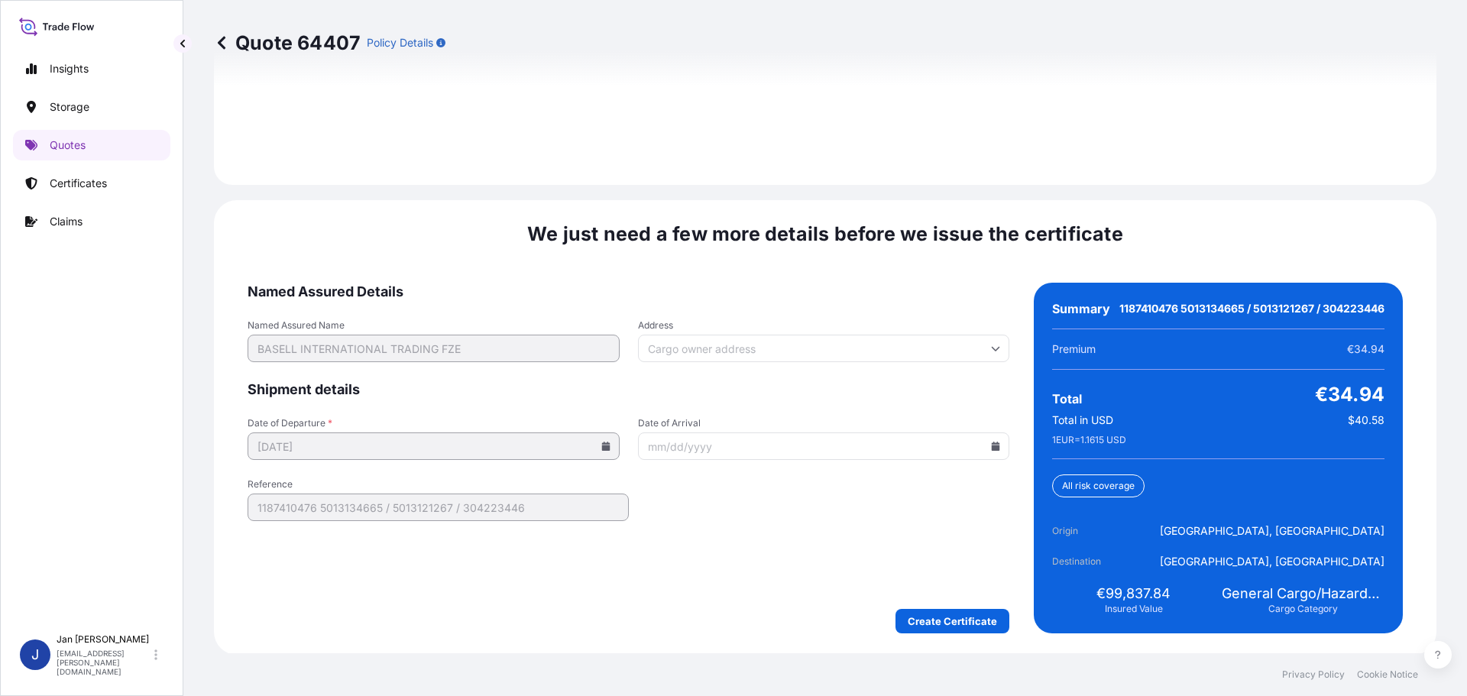
scroll to position [2218, 0]
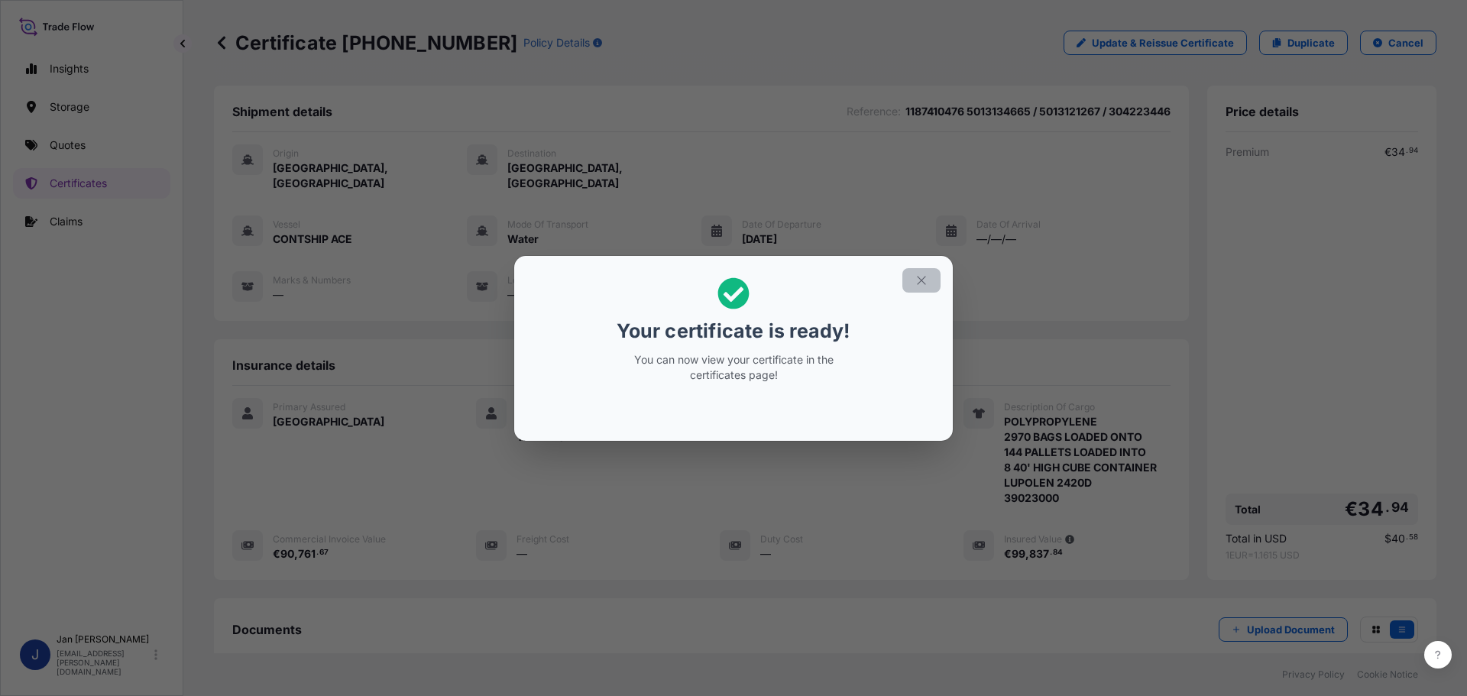
click at [931, 281] on button "button" at bounding box center [921, 280] width 38 height 24
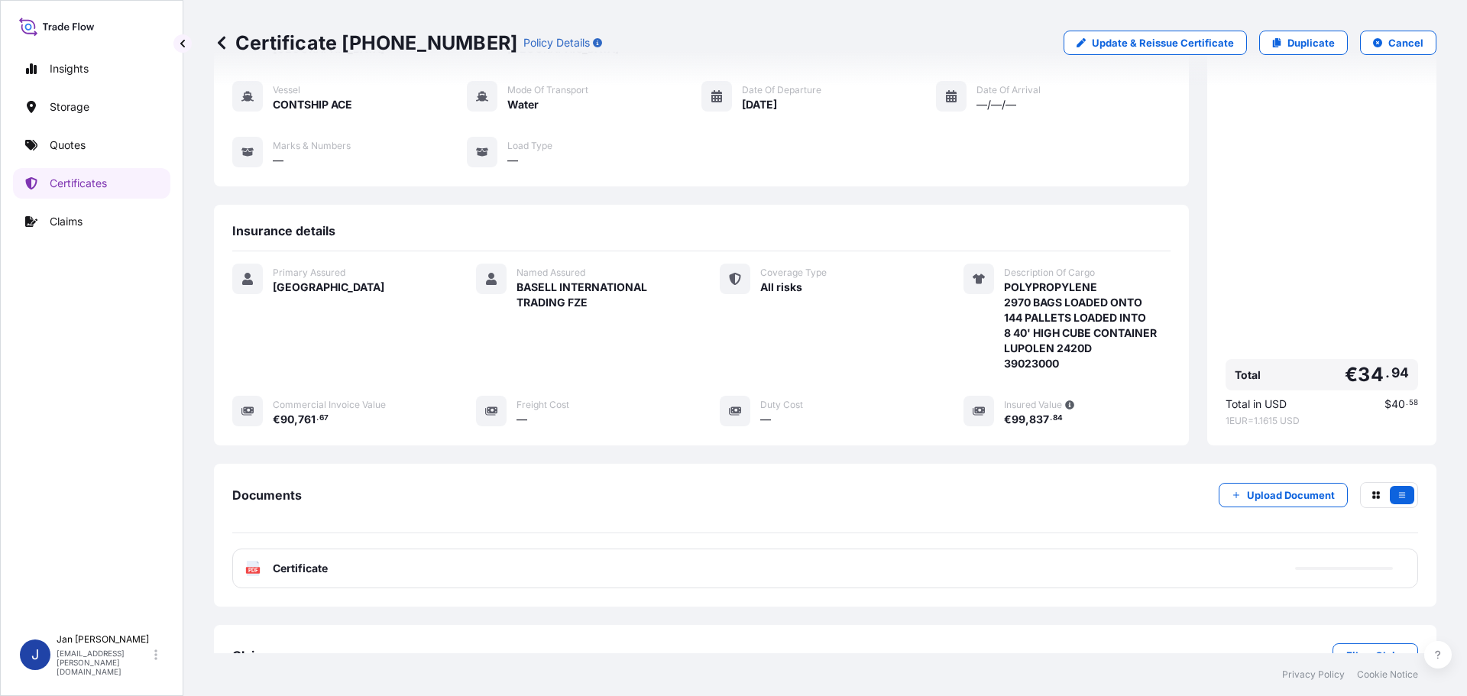
scroll to position [168, 0]
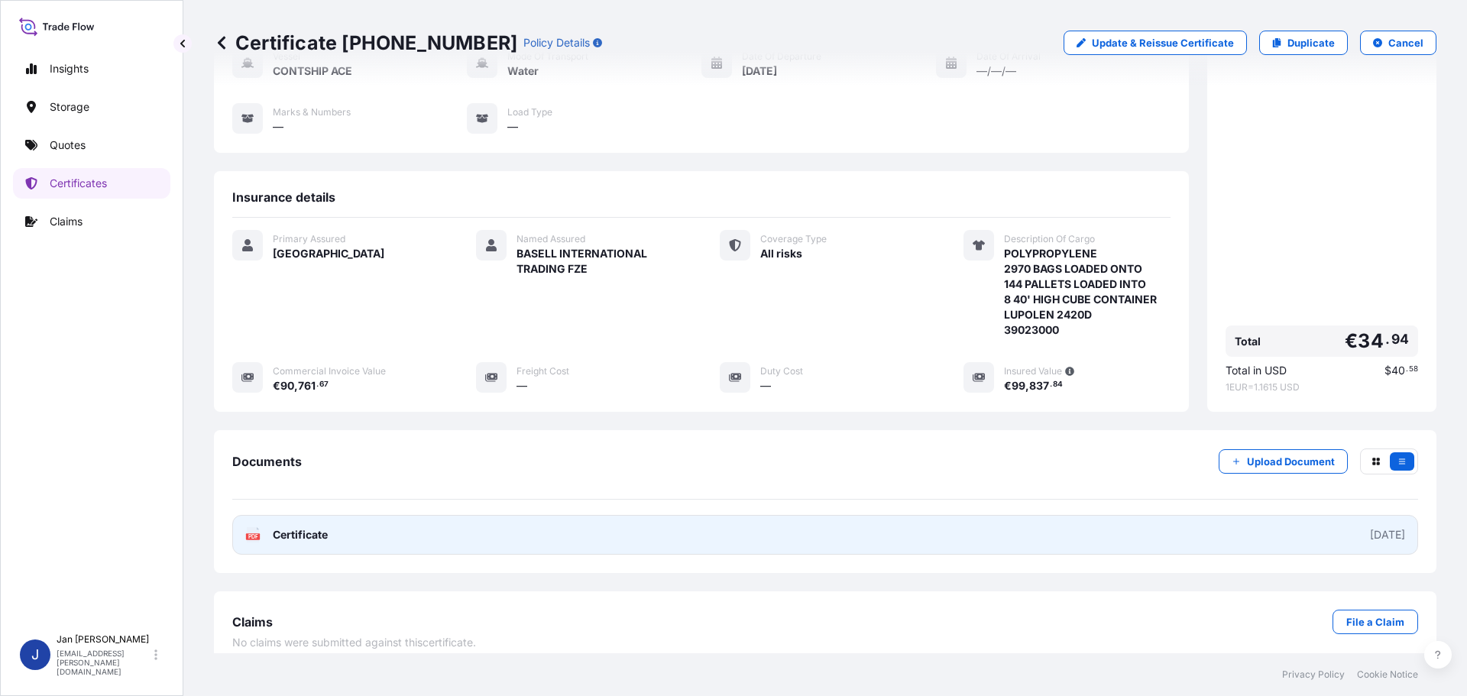
click at [324, 527] on span "Certificate" at bounding box center [300, 534] width 55 height 15
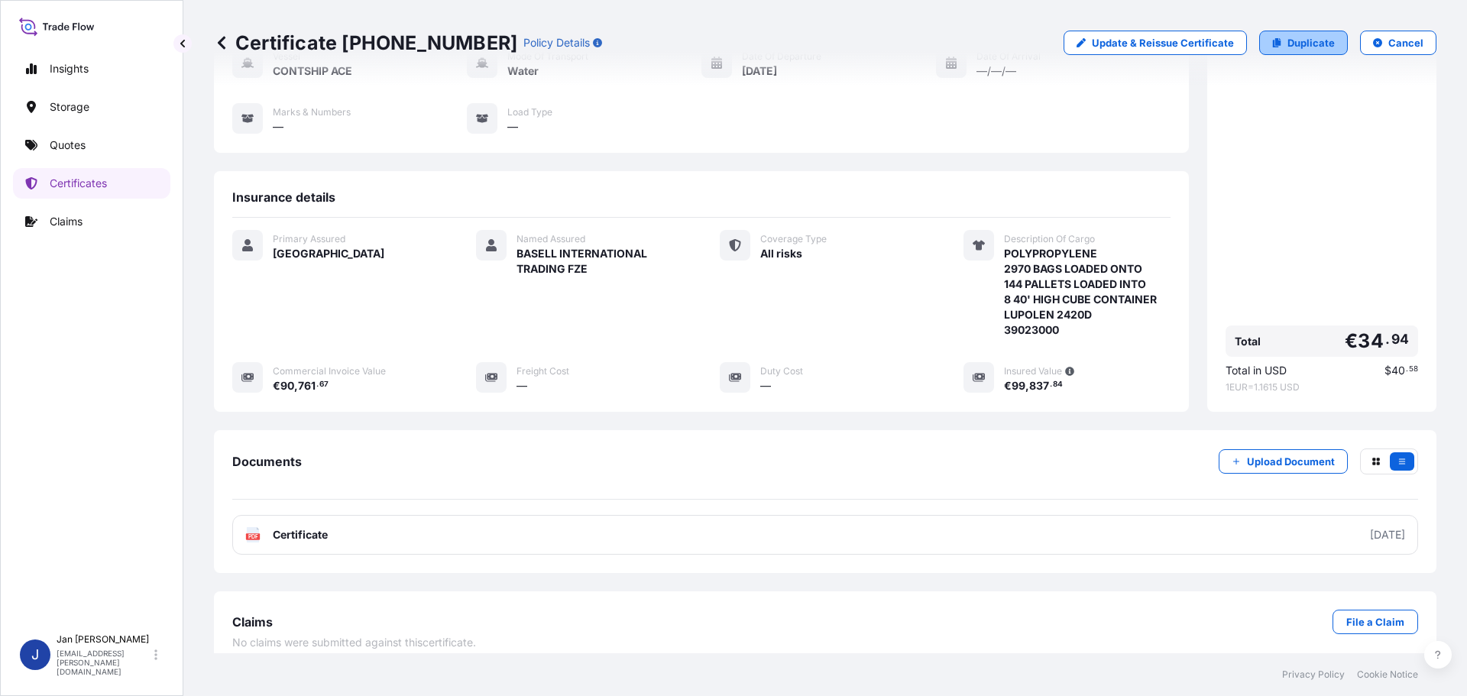
click at [1288, 40] on p "Duplicate" at bounding box center [1311, 42] width 47 height 15
select select "Water"
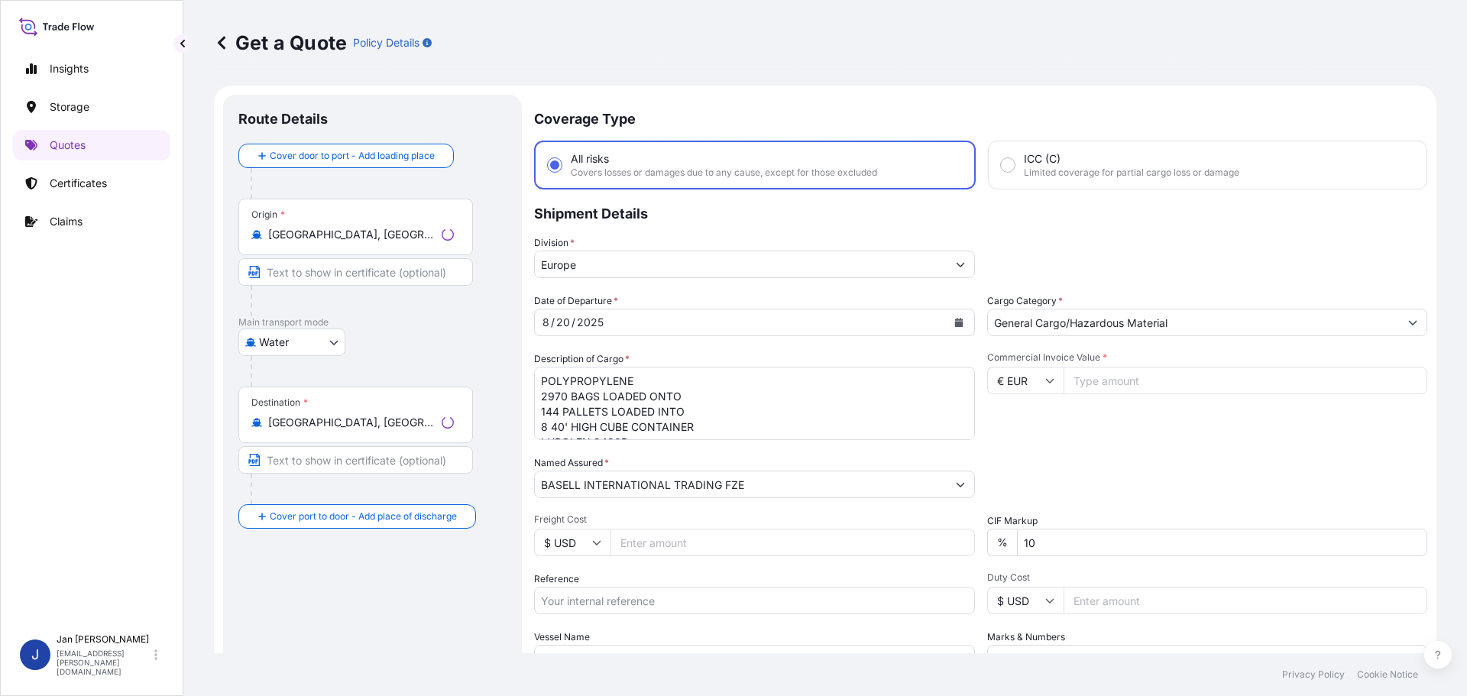
scroll to position [24, 0]
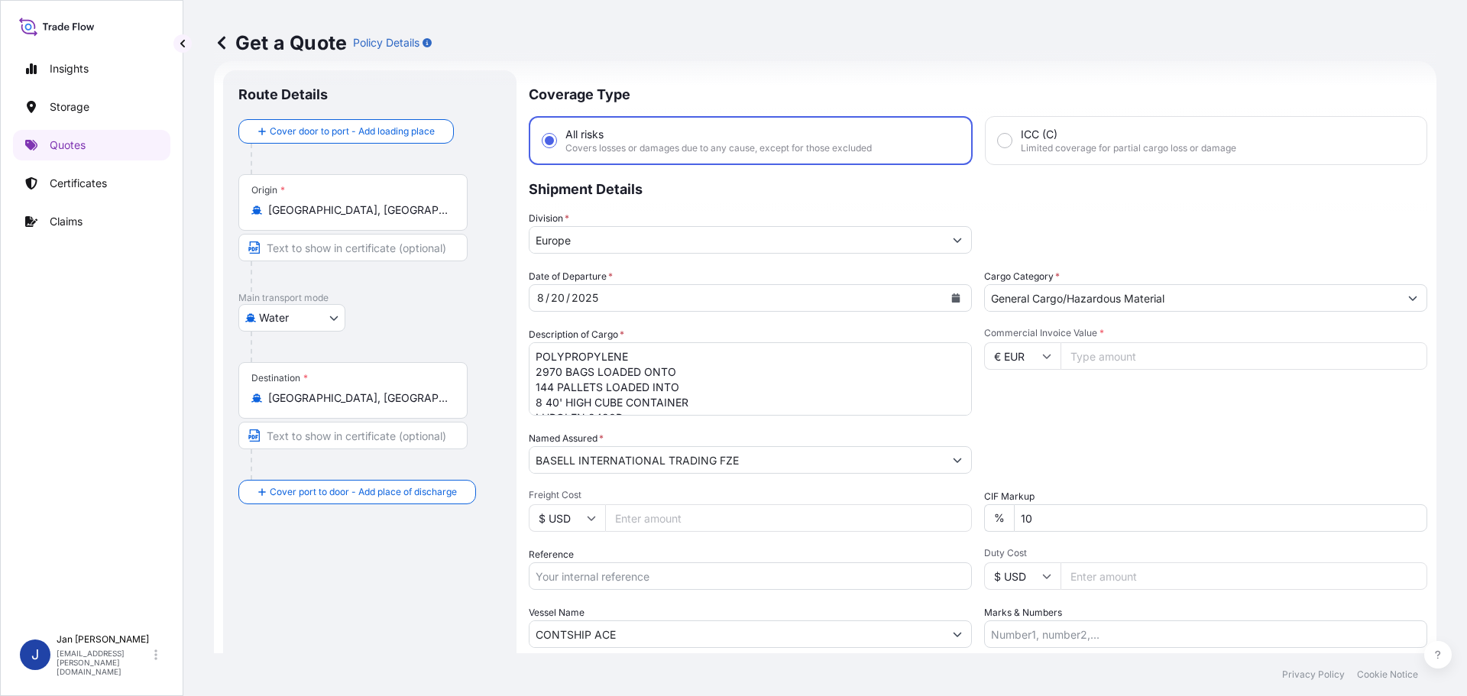
click at [686, 561] on div "Reference" at bounding box center [750, 568] width 443 height 43
paste input "1187411183"
click at [686, 583] on input "Reference" at bounding box center [750, 576] width 443 height 28
type input "1187411183"
click at [999, 361] on input "€ EUR" at bounding box center [1022, 356] width 76 height 28
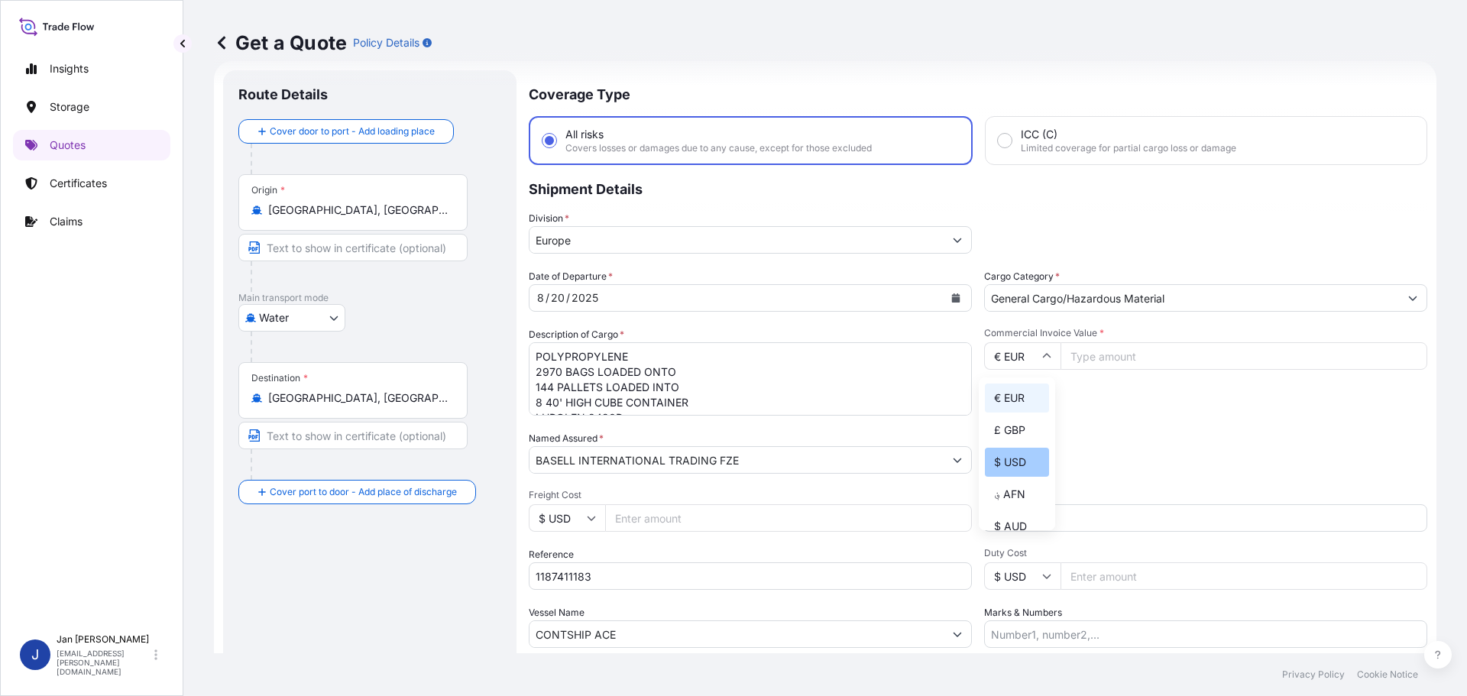
click at [1016, 450] on div "$ USD" at bounding box center [1017, 462] width 64 height 29
type input "$ USD"
click at [1163, 339] on span "Commercial Invoice Value *" at bounding box center [1205, 333] width 443 height 12
click at [1163, 342] on input "Commercial Invoice Value *" at bounding box center [1244, 356] width 367 height 28
click at [1162, 358] on input "Commercial Invoice Value *" at bounding box center [1244, 356] width 367 height 28
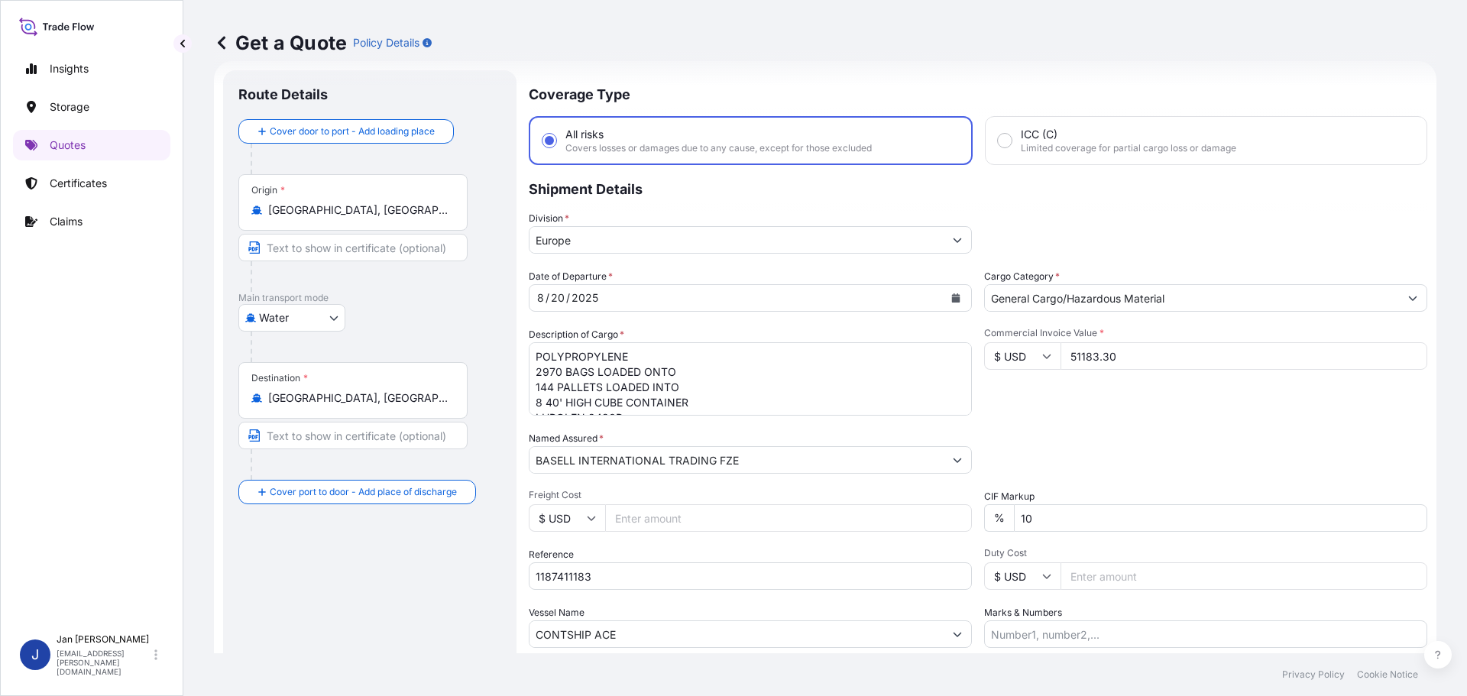
type input "51183.30"
click at [1239, 446] on div "Packing Category Type to search a container mode Please select a primary mode o…" at bounding box center [1205, 452] width 443 height 43
click at [586, 385] on textarea "POLYPROPYLENE 2970 BAGS LOADED ONTO 144 PALLETS LOADED INTO 8 40' HIGH CUBE CON…" at bounding box center [750, 378] width 443 height 73
paste textarea "ETHYLENE 1980 BAGS LOADED ONTO 36 PALLETS LOADED INTO 2 40' HIGH CUBE CONTAINER…"
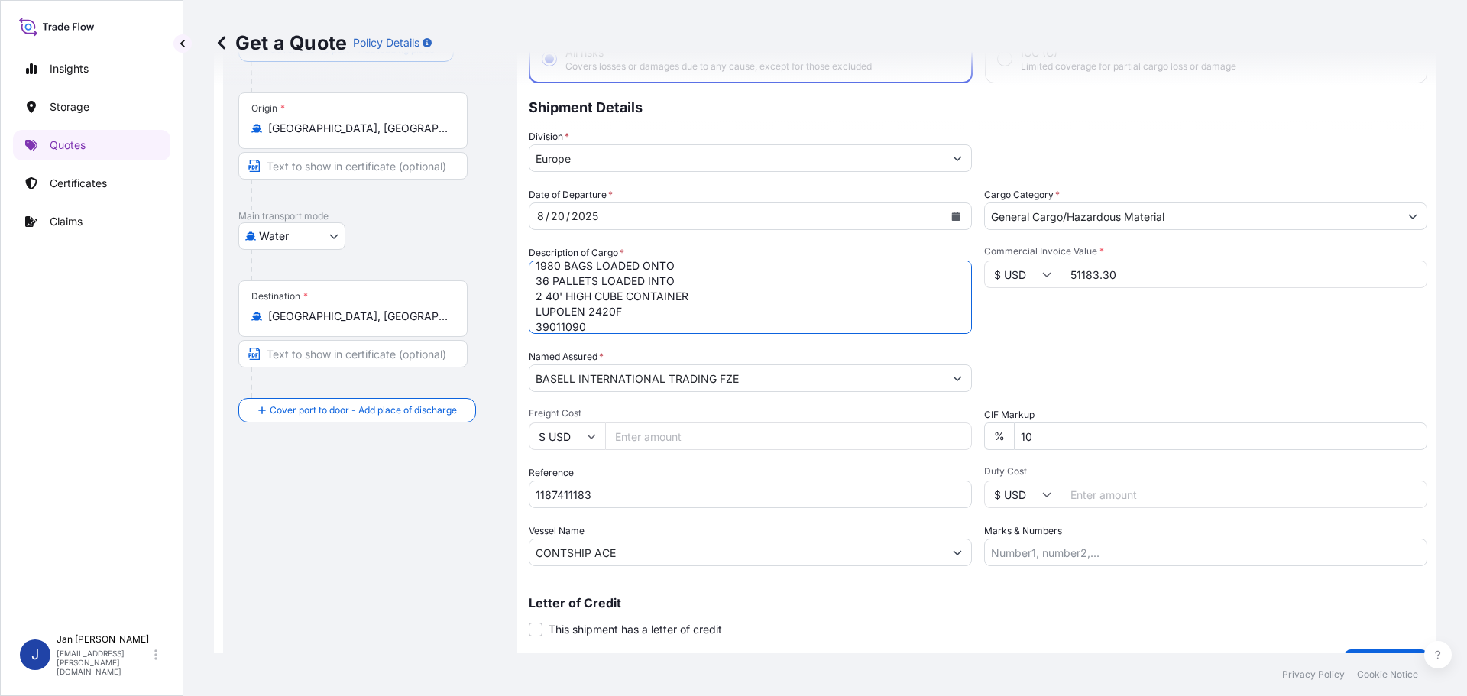
scroll to position [142, 0]
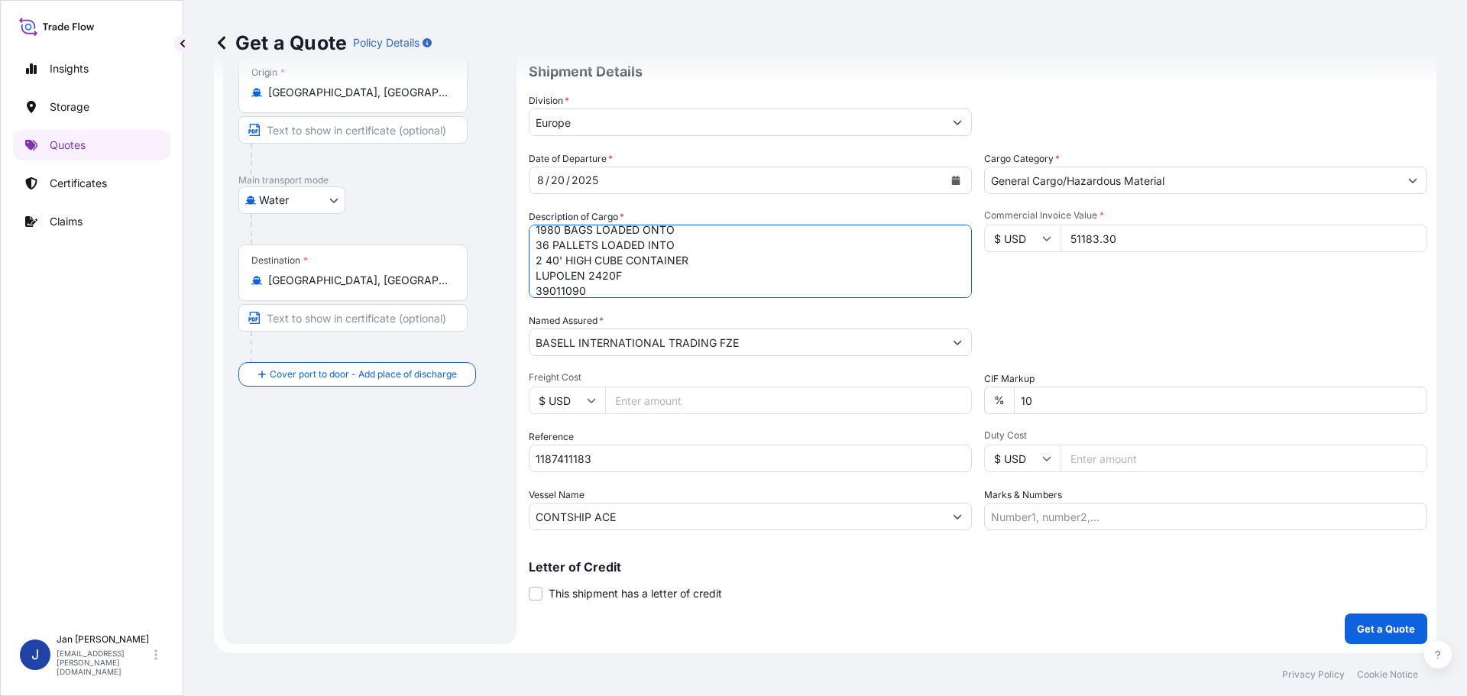
type textarea "POLYETHYLENE 1980 BAGS LOADED ONTO 36 PALLETS LOADED INTO 2 40' HIGH CUBE CONTA…"
click at [1359, 627] on p "Get a Quote" at bounding box center [1386, 628] width 58 height 15
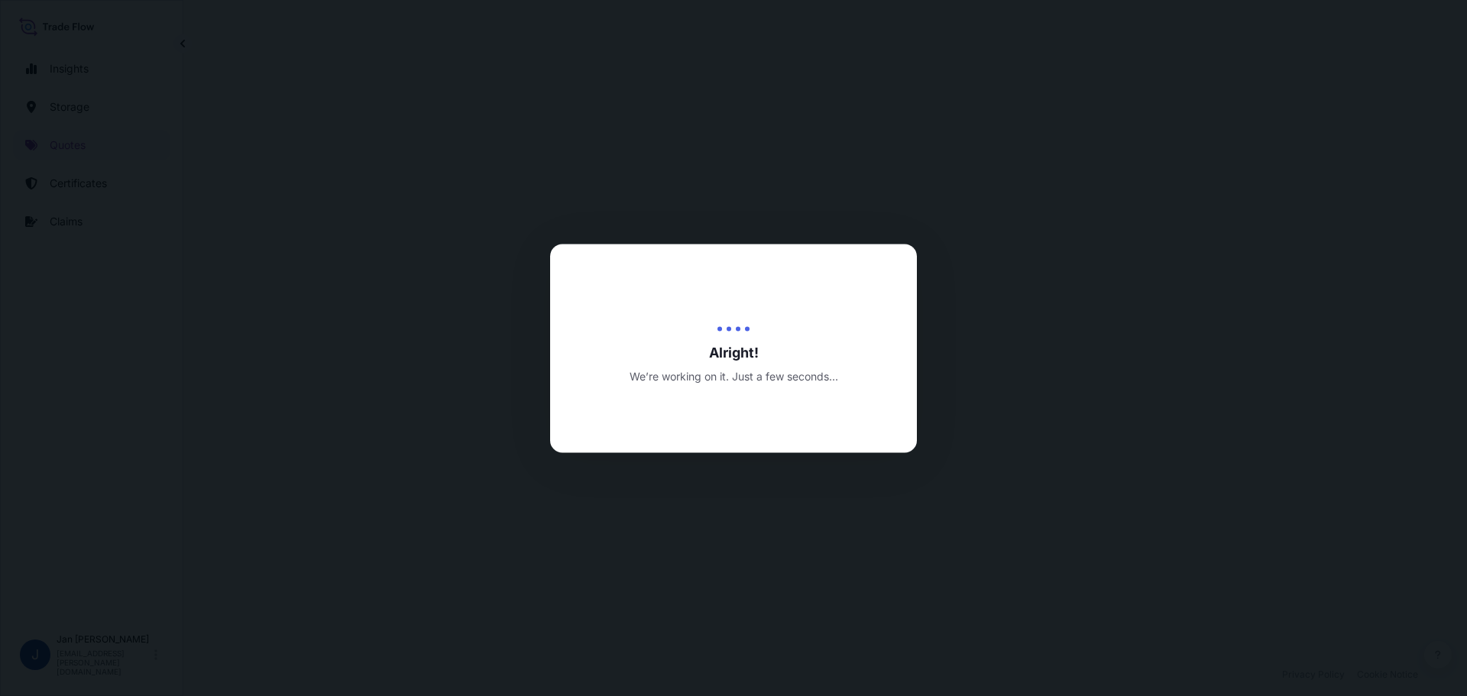
select select "Water"
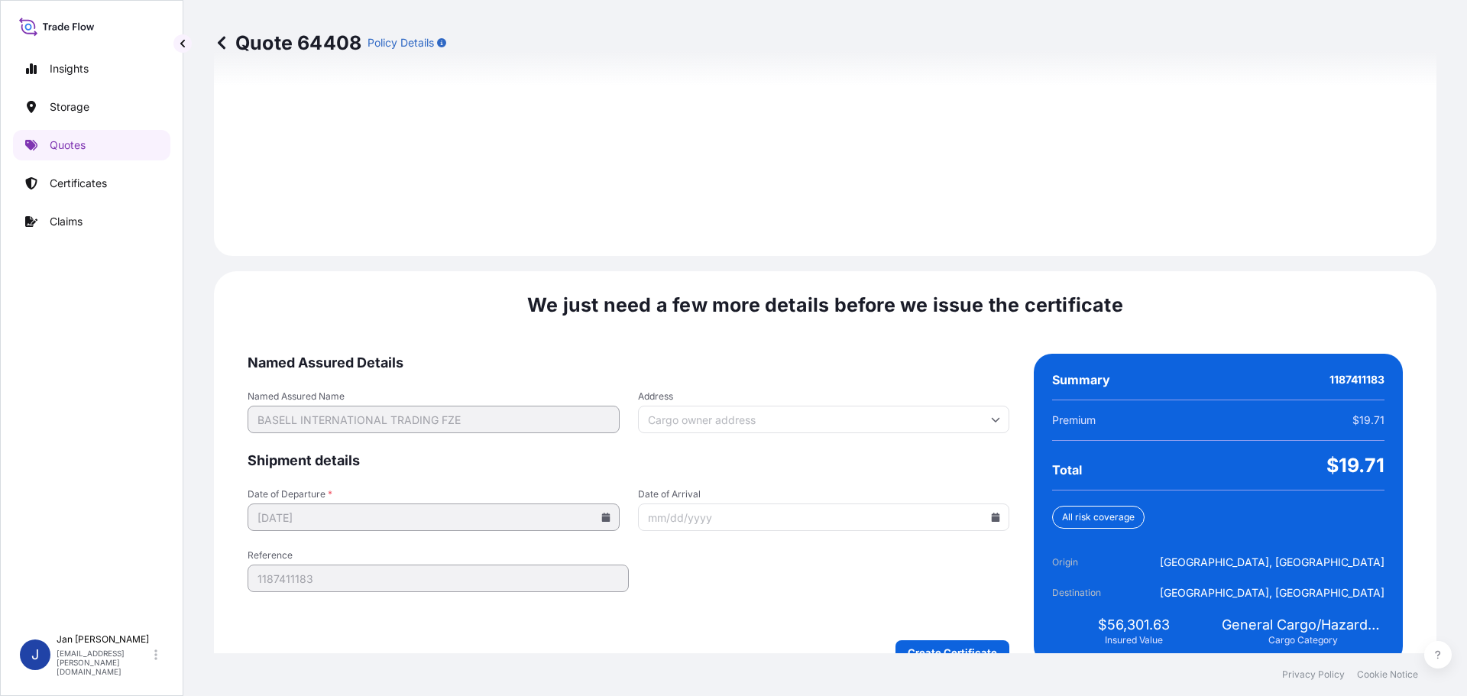
scroll to position [2139, 0]
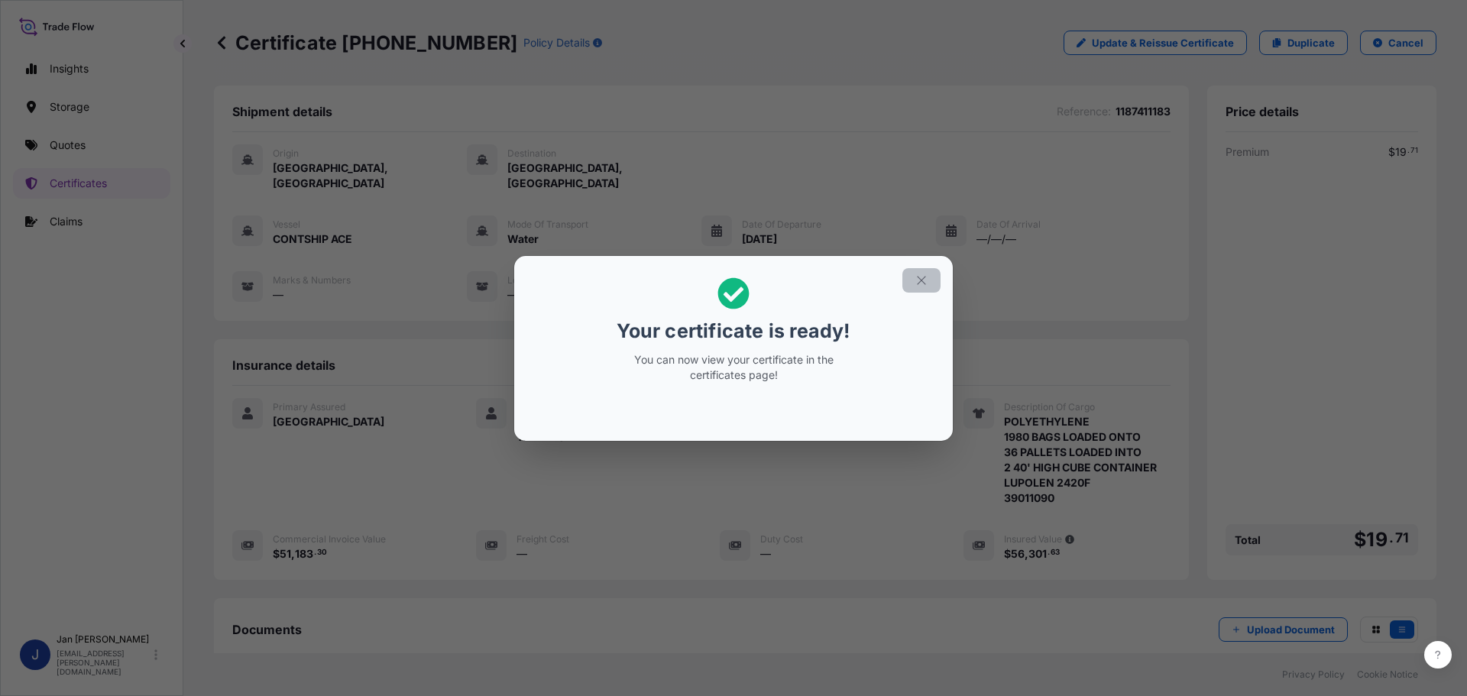
click at [914, 274] on button "button" at bounding box center [921, 280] width 38 height 24
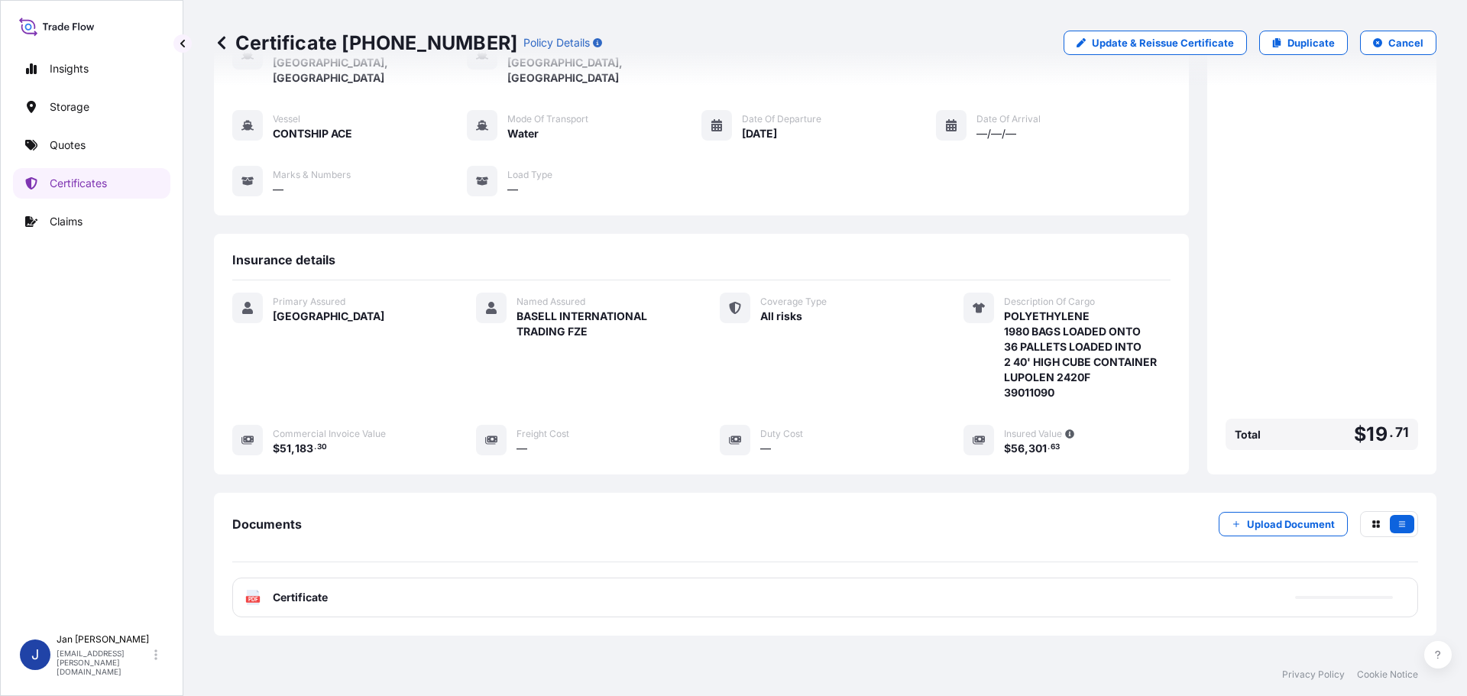
scroll to position [168, 0]
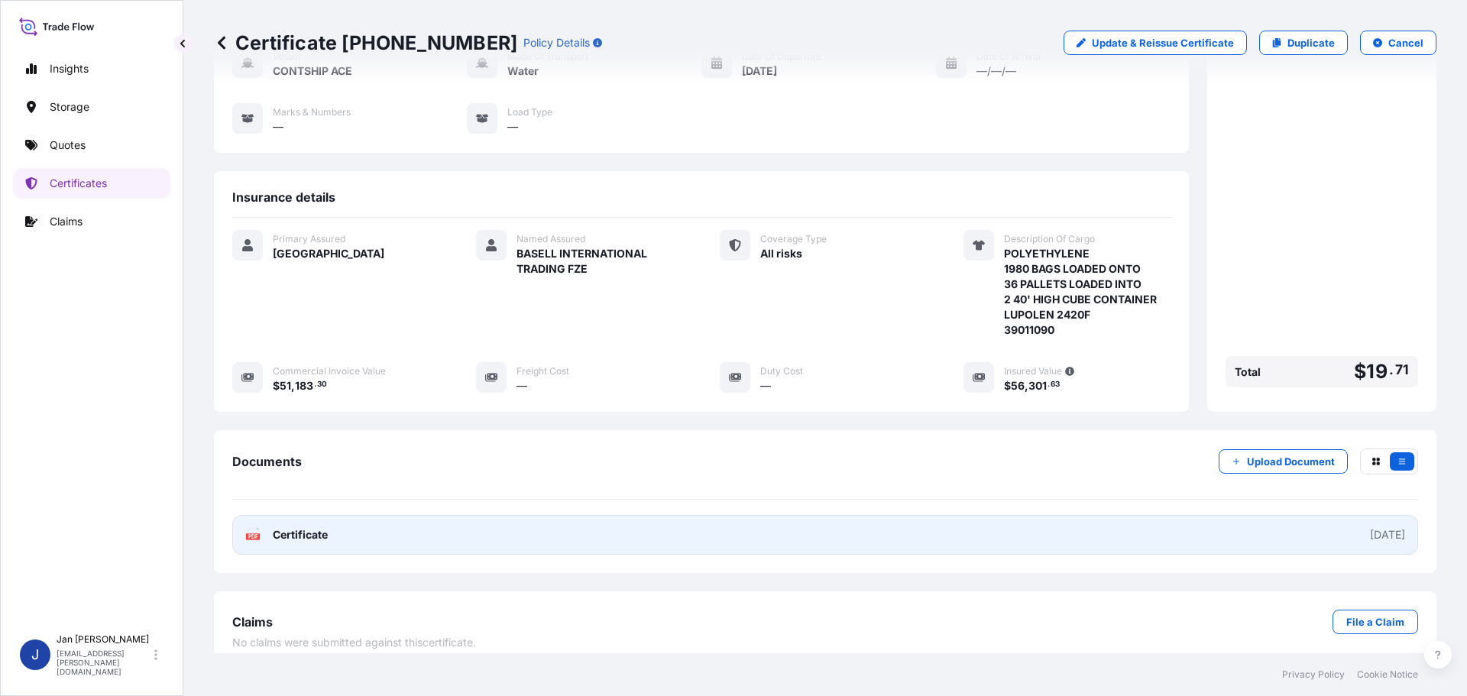
click at [334, 518] on link "PDF Certificate [DATE]" at bounding box center [825, 535] width 1186 height 40
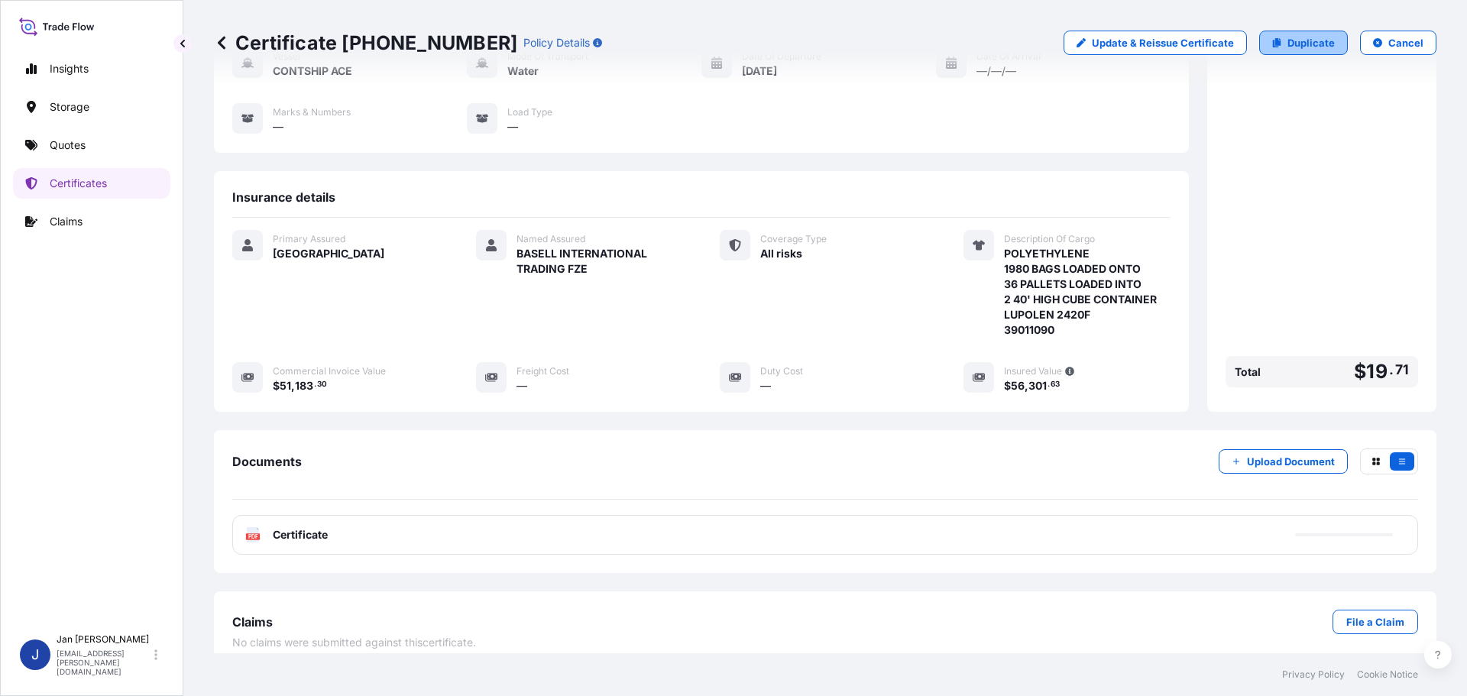
click at [1304, 44] on p "Duplicate" at bounding box center [1311, 42] width 47 height 15
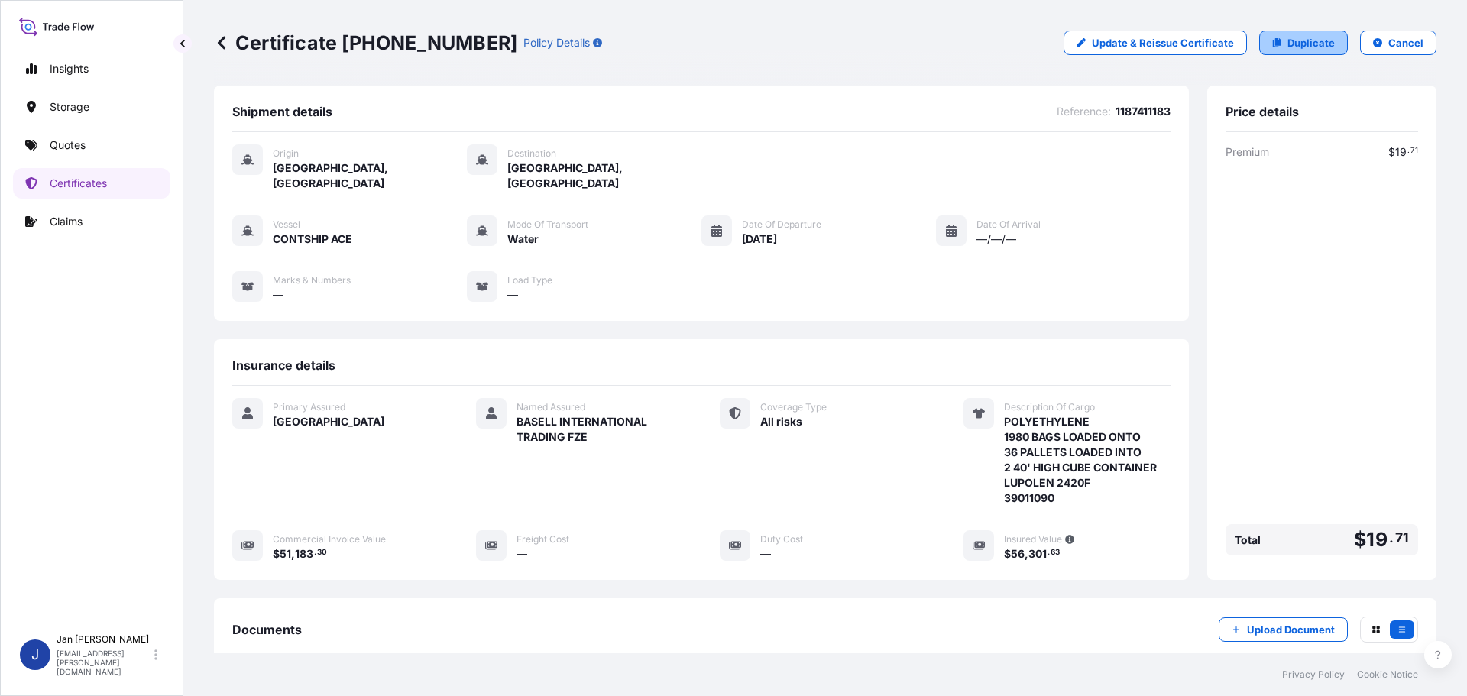
select select "Water"
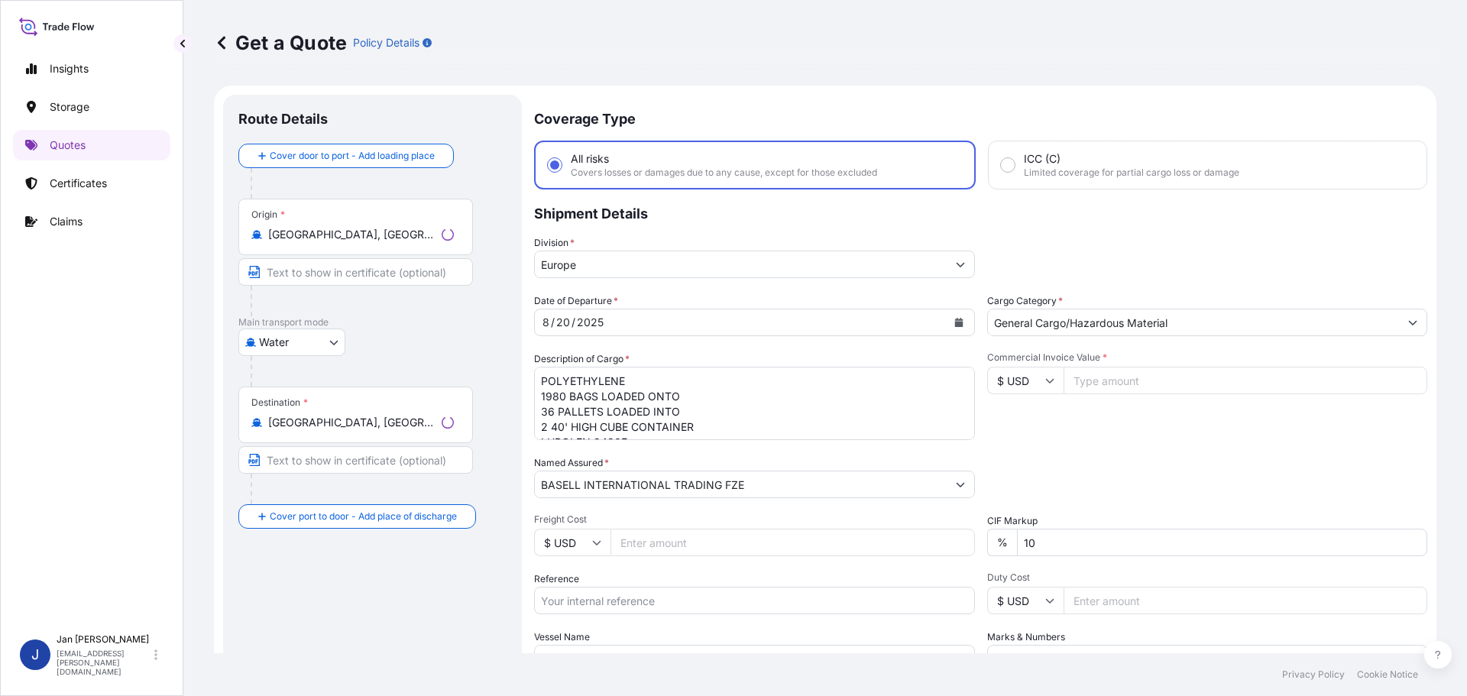
scroll to position [24, 0]
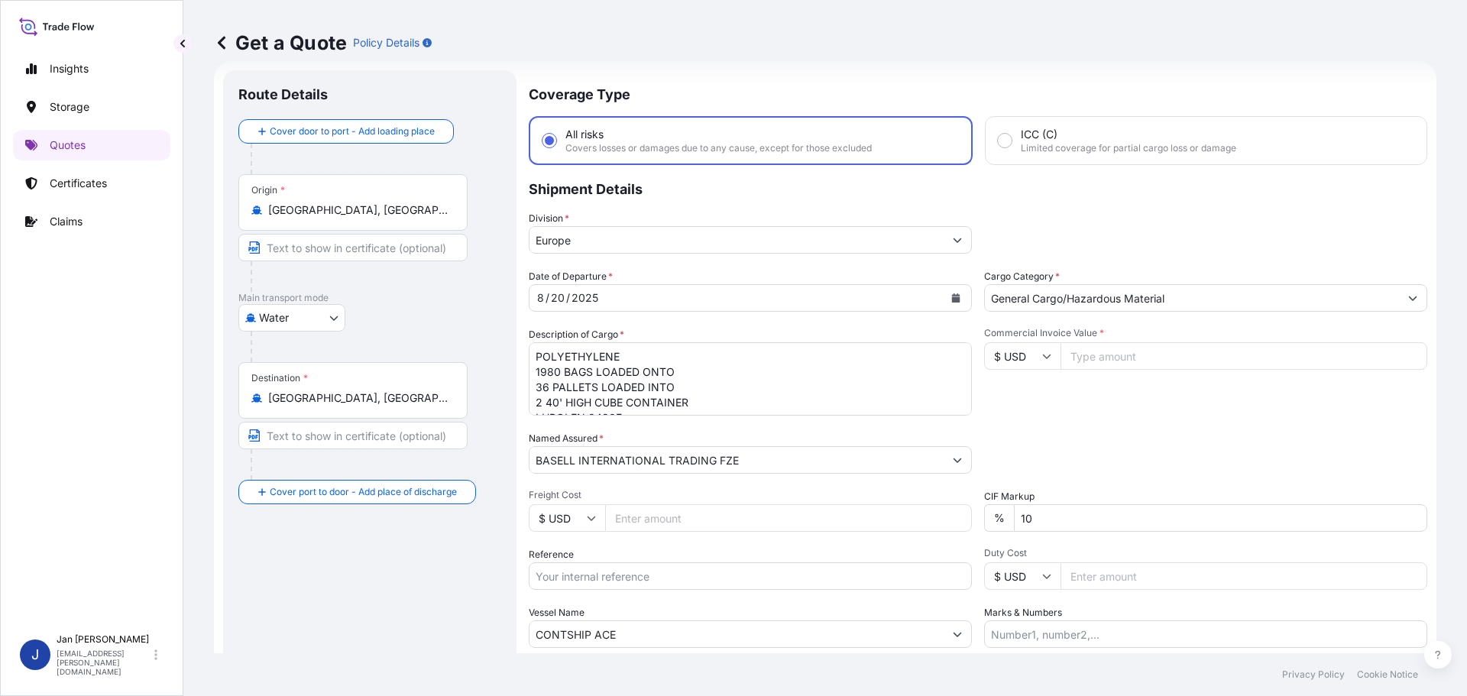
click at [632, 574] on input "Reference" at bounding box center [750, 576] width 443 height 28
paste input "1187411863"
type input "1187411863"
click at [697, 561] on div "Reference 1187411863" at bounding box center [750, 568] width 443 height 43
click at [698, 397] on textarea "POLYETHYLENE 1980 BAGS LOADED ONTO 36 PALLETS LOADED INTO 2 40' HIGH CUBE CONTA…" at bounding box center [750, 378] width 443 height 73
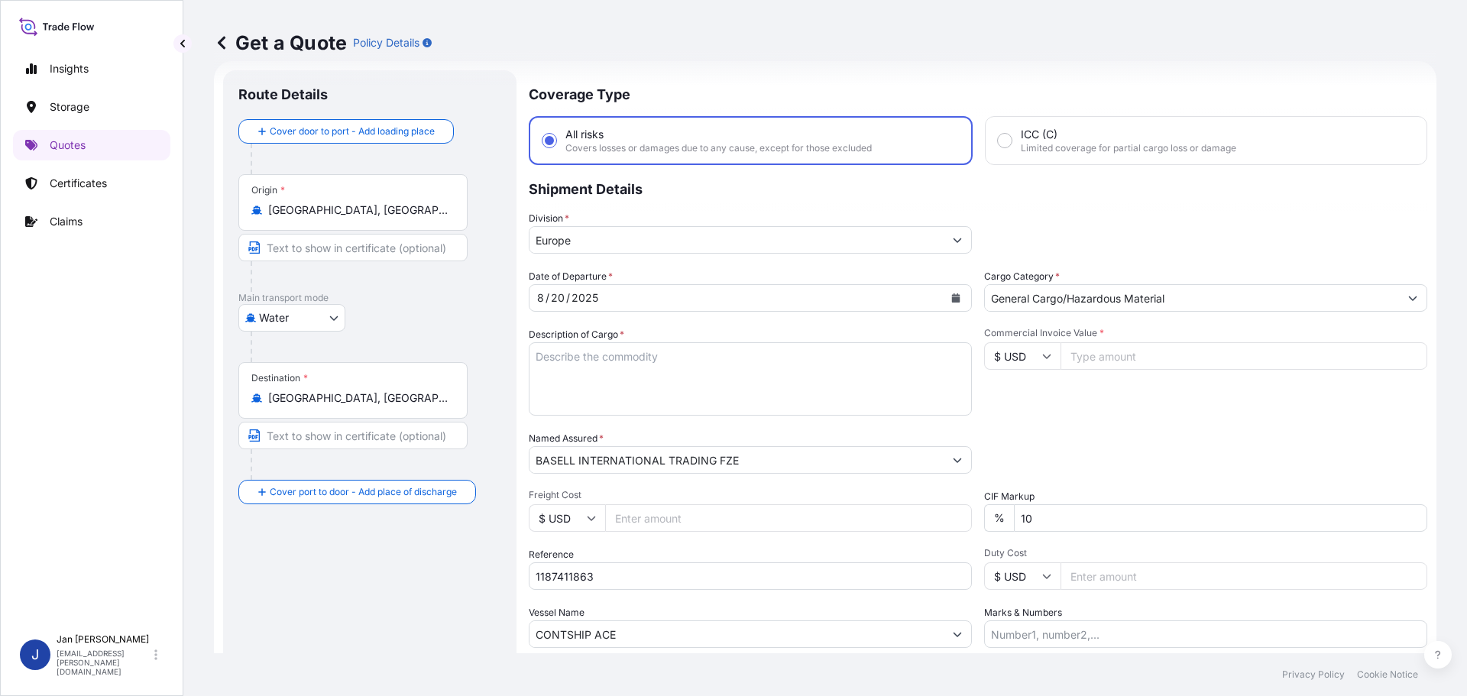
click at [1138, 355] on input "Commercial Invoice Value *" at bounding box center [1244, 356] width 367 height 28
type input "51430.78"
click at [1157, 395] on div "Commercial Invoice Value * $ USD 51430.78" at bounding box center [1205, 371] width 443 height 89
click at [594, 383] on textarea "POLYETHYLENE 1980 BAGS LOADED ONTO 36 PALLETS LOADED INTO 2 40' HIGH CUBE CONTA…" at bounding box center [750, 378] width 443 height 73
paste textarea "POLYETHYLENE 1980 BAGS LOADED ONTO 36 PALLETS LOADED INTO 2 40' HIGH CUBE CONTA…"
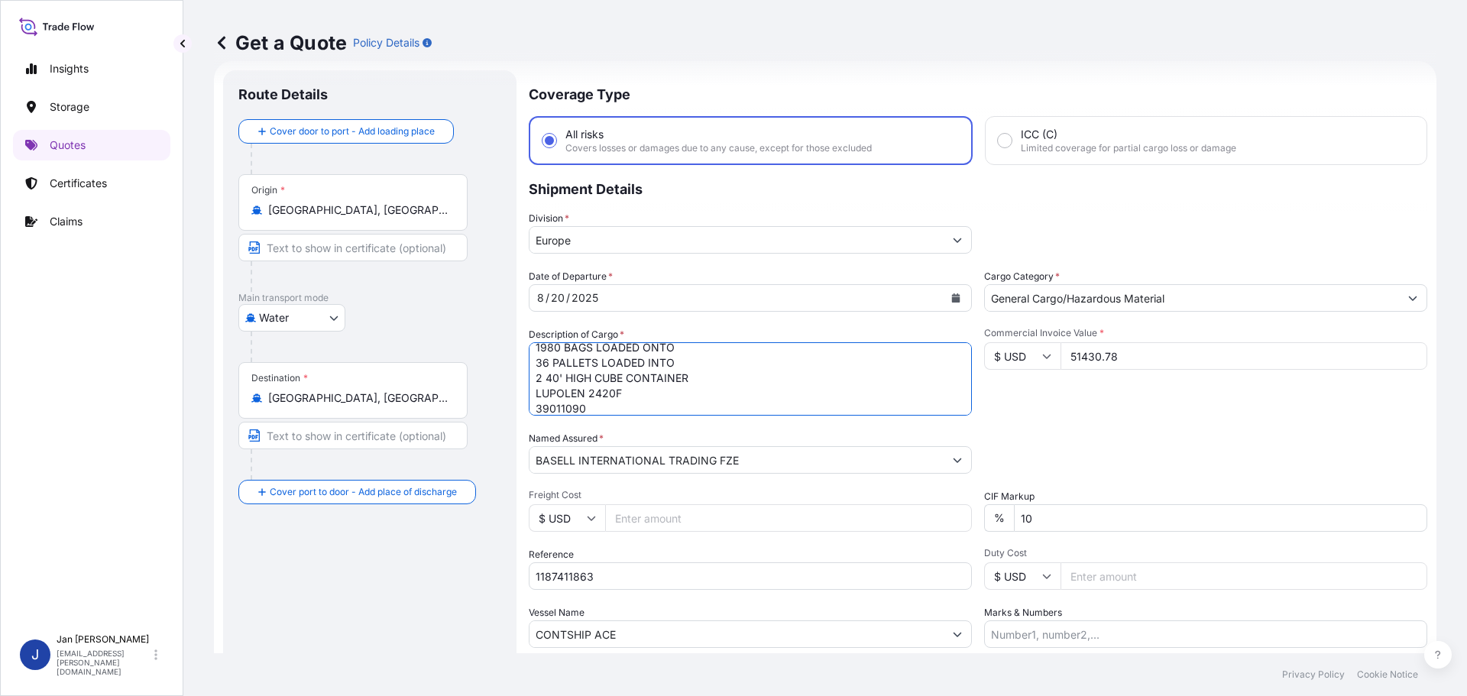
scroll to position [142, 0]
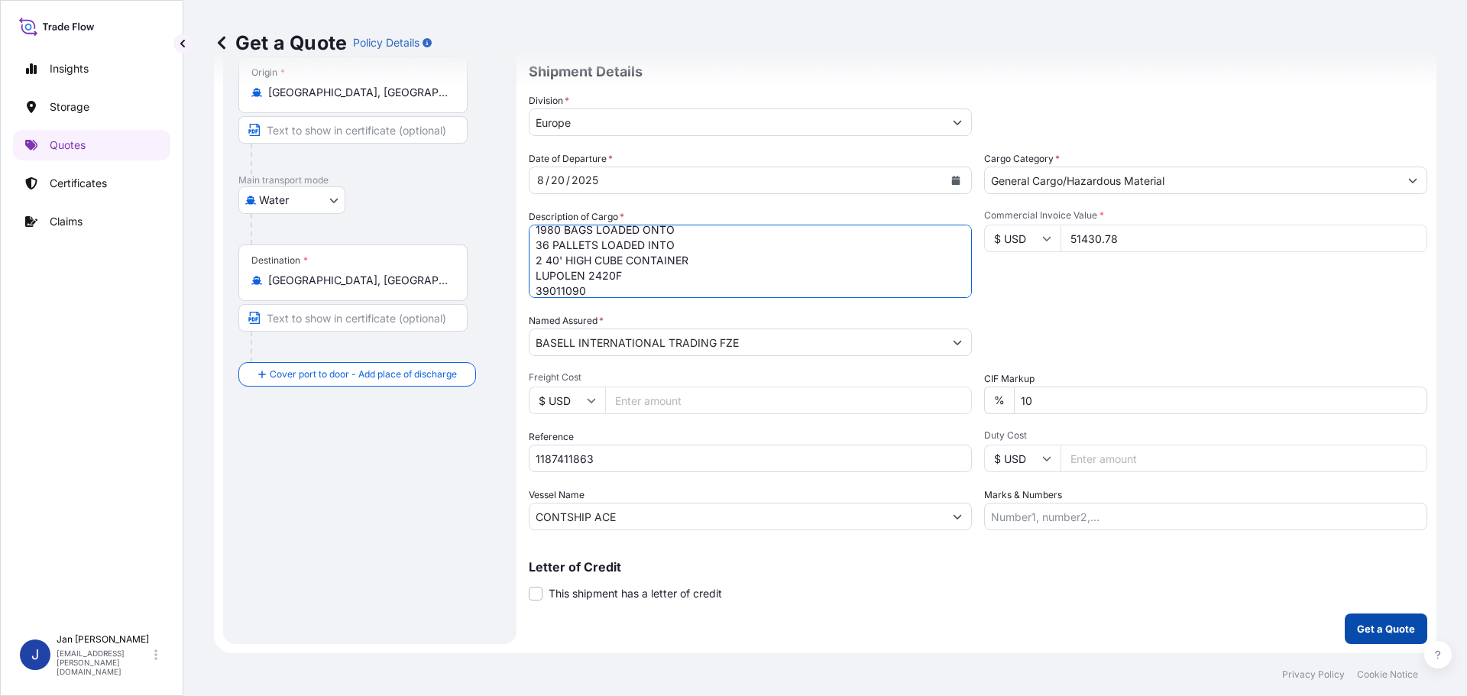
type textarea "POLYETHYLENE 1980 BAGS LOADED ONTO 36 PALLETS LOADED INTO 2 40' HIGH CUBE CONTA…"
click at [1357, 630] on p "Get a Quote" at bounding box center [1386, 628] width 58 height 15
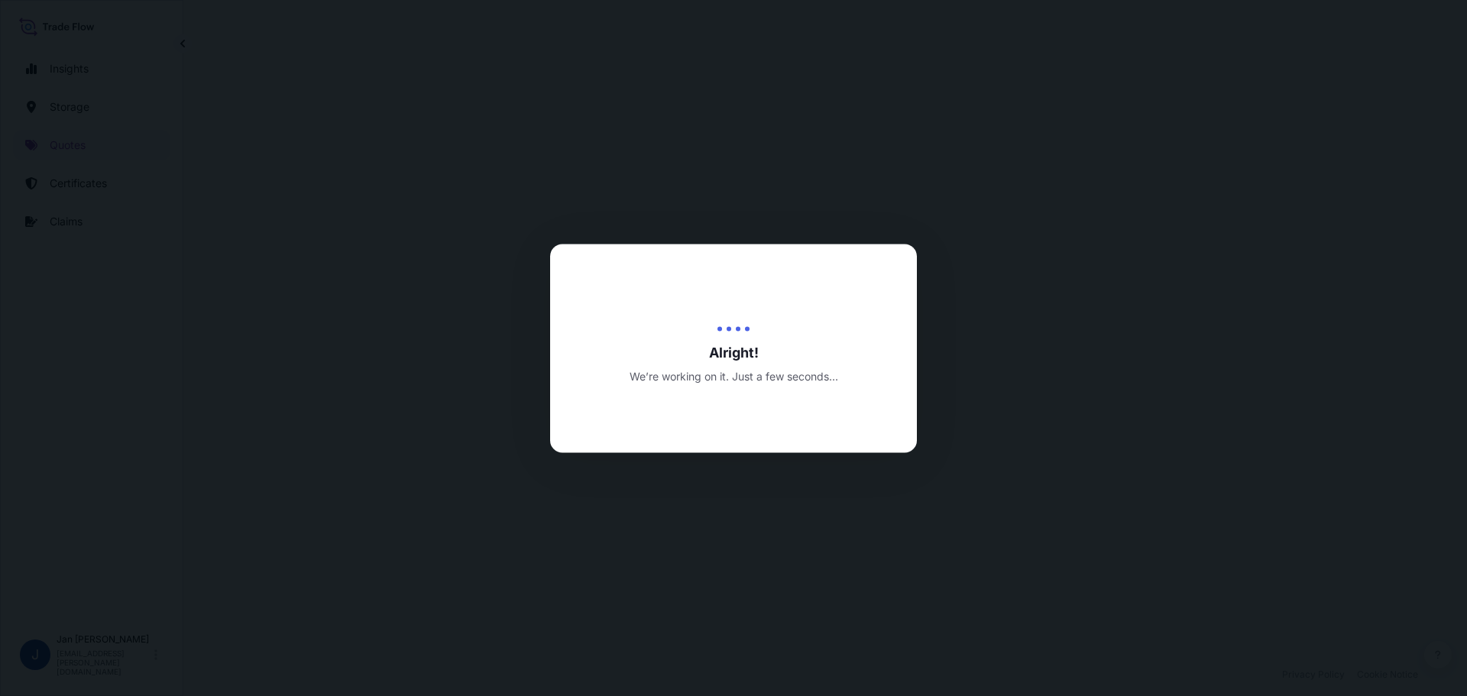
select select "Water"
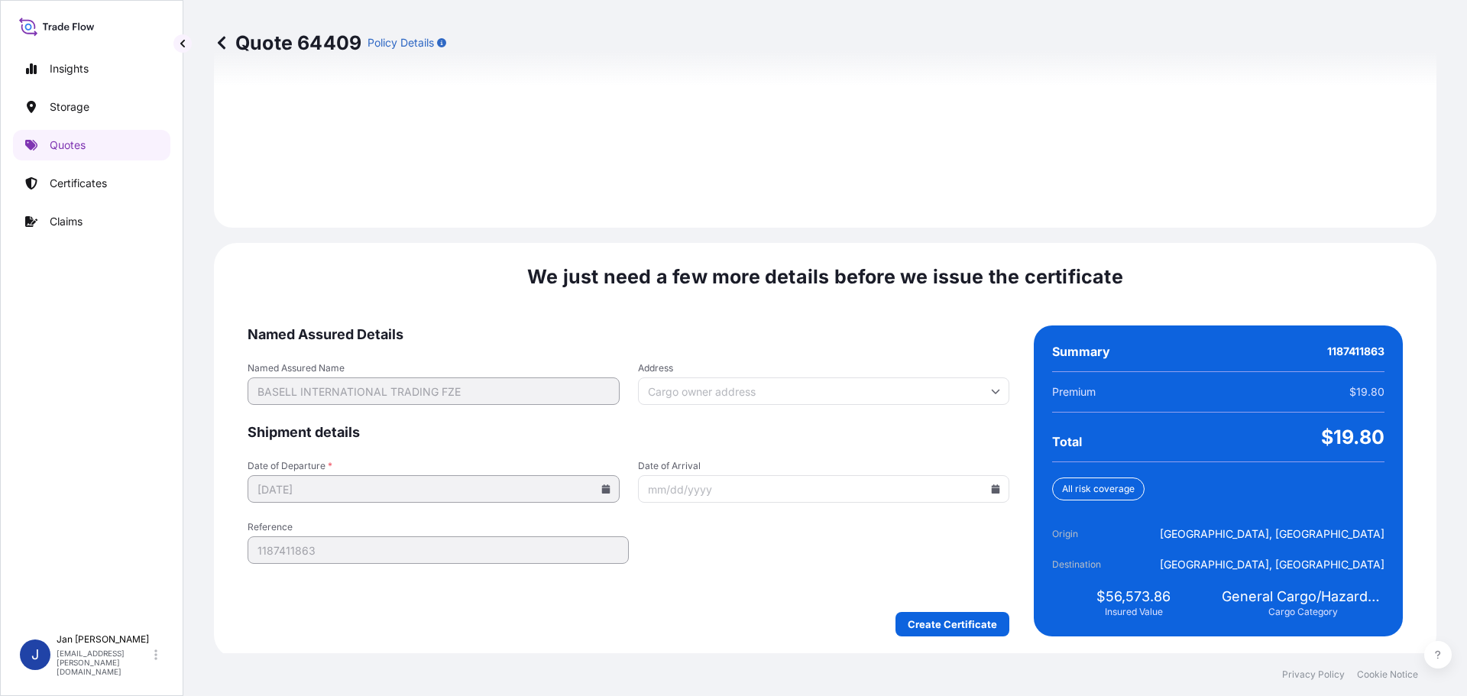
scroll to position [2139, 0]
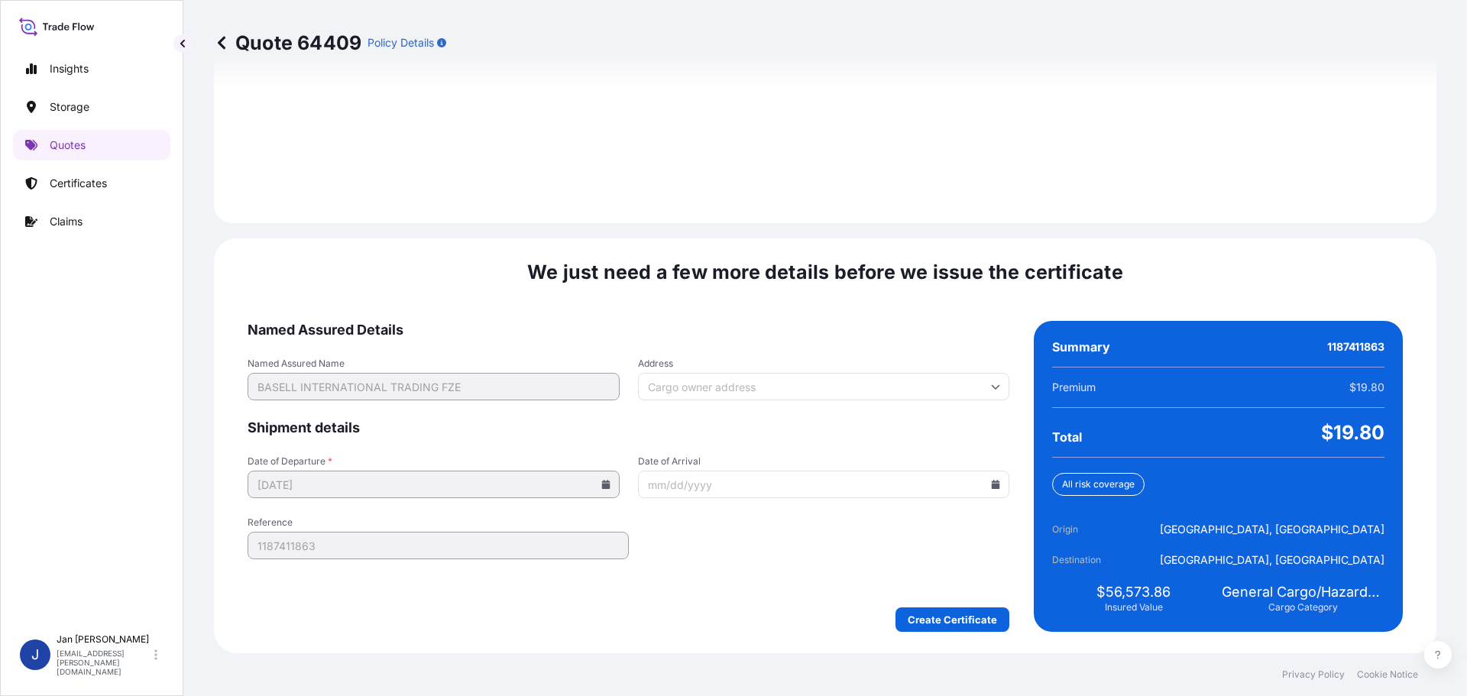
click at [912, 634] on div "We just need a few more details before we issue the certificate Named Assured D…" at bounding box center [825, 445] width 1223 height 415
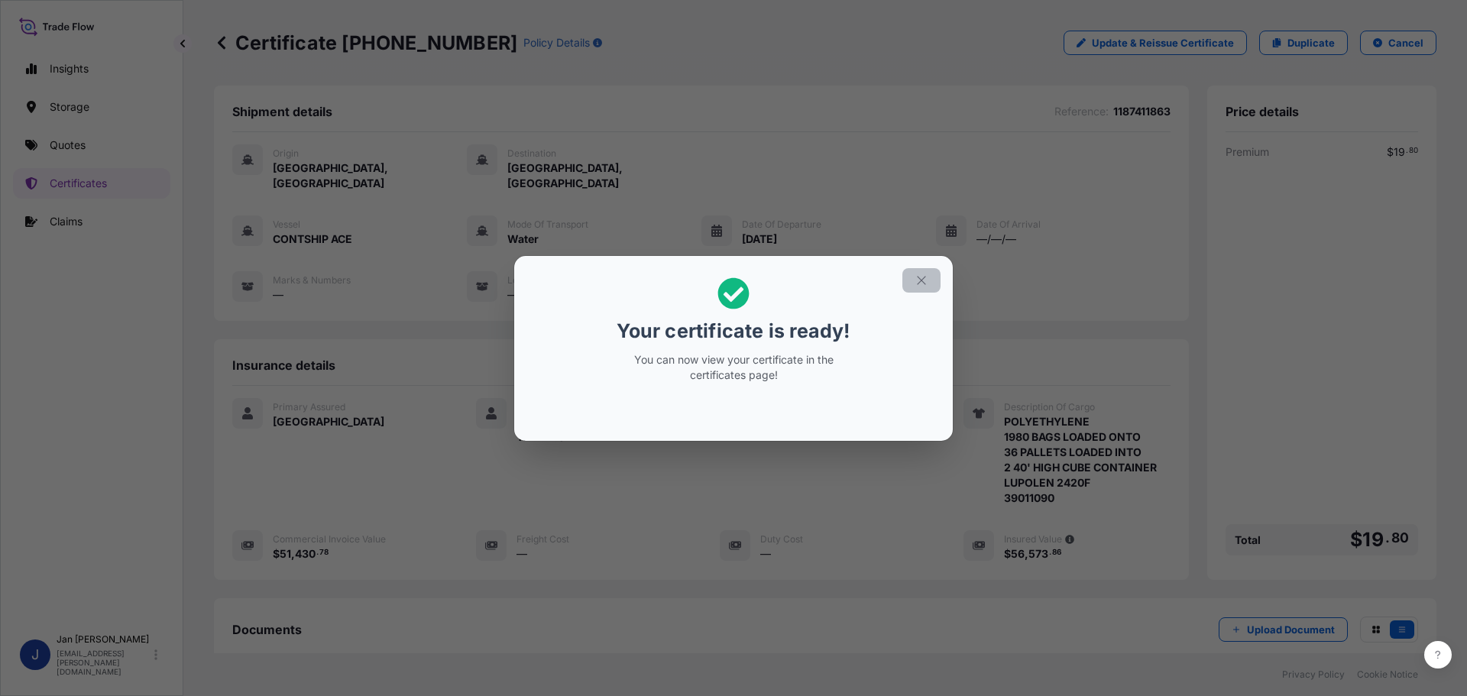
click at [916, 274] on icon "button" at bounding box center [922, 281] width 14 height 14
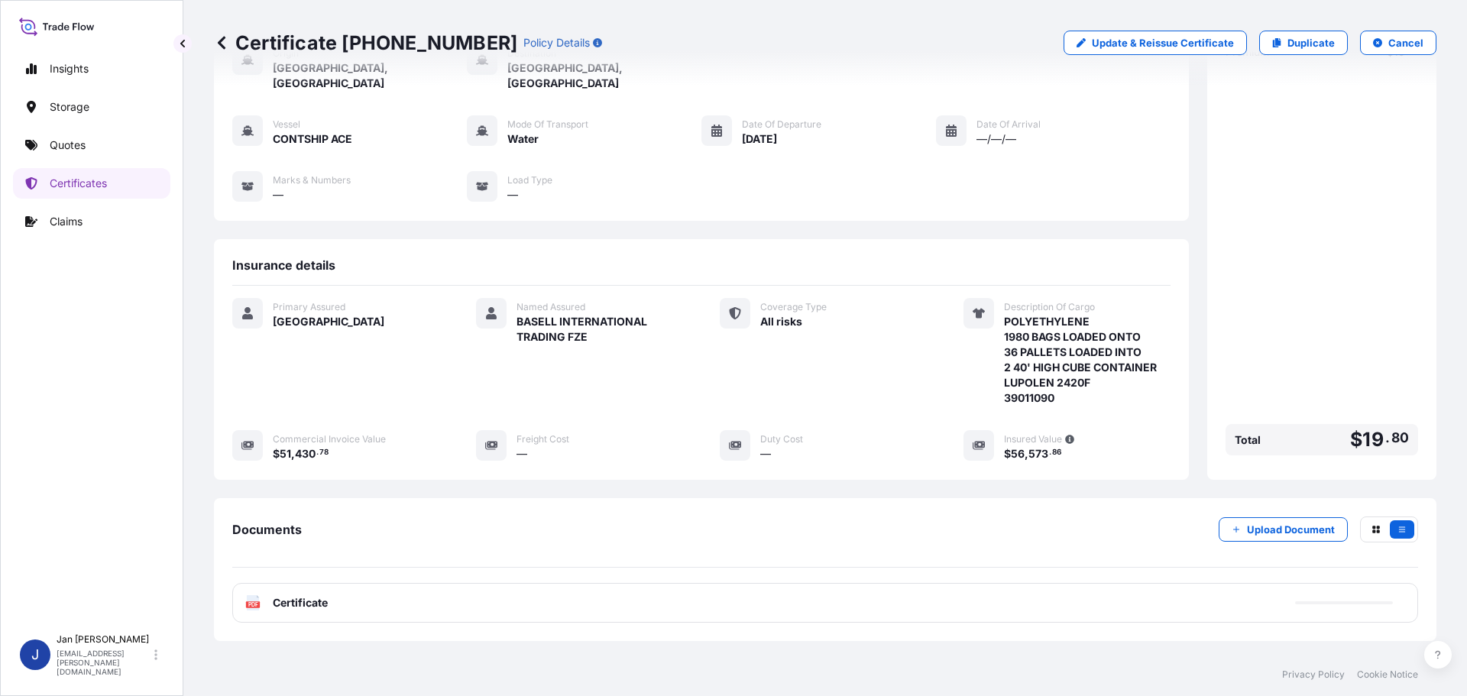
scroll to position [168, 0]
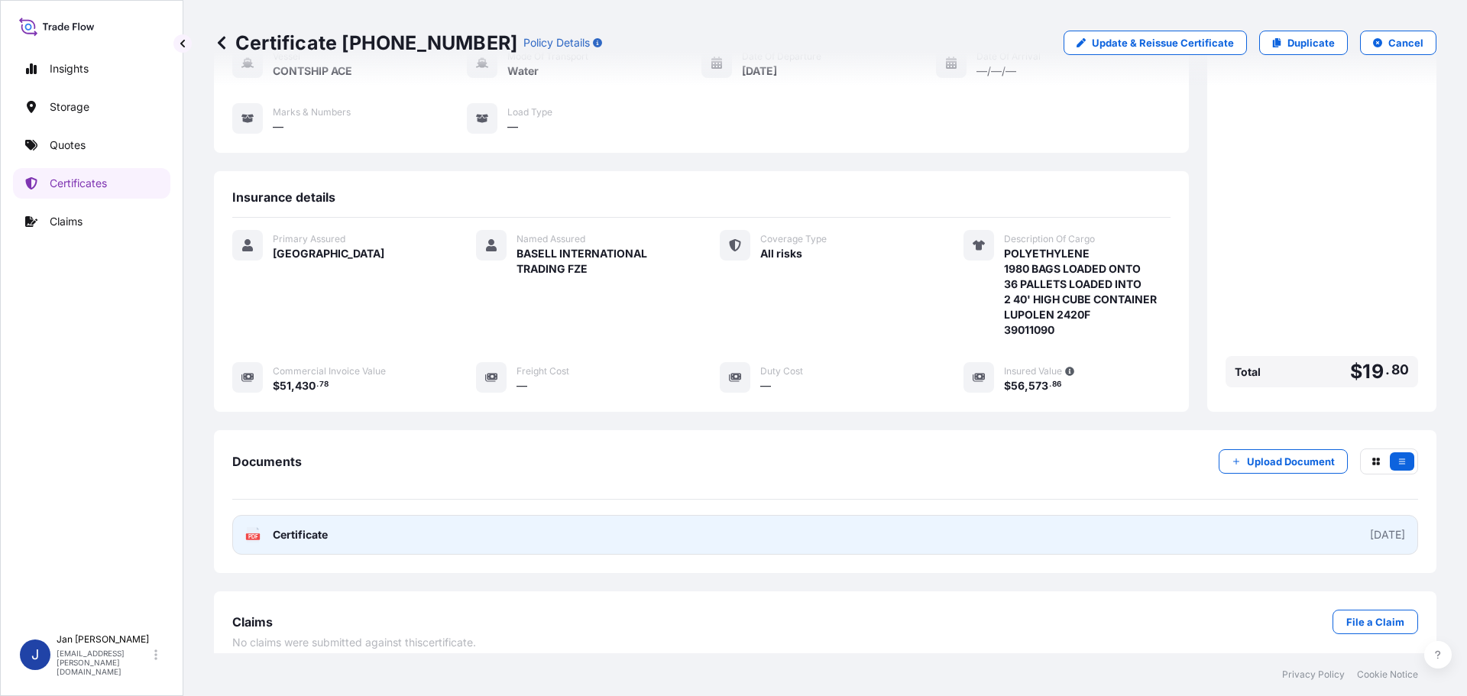
click at [296, 515] on link "PDF Certificate [DATE]" at bounding box center [825, 535] width 1186 height 40
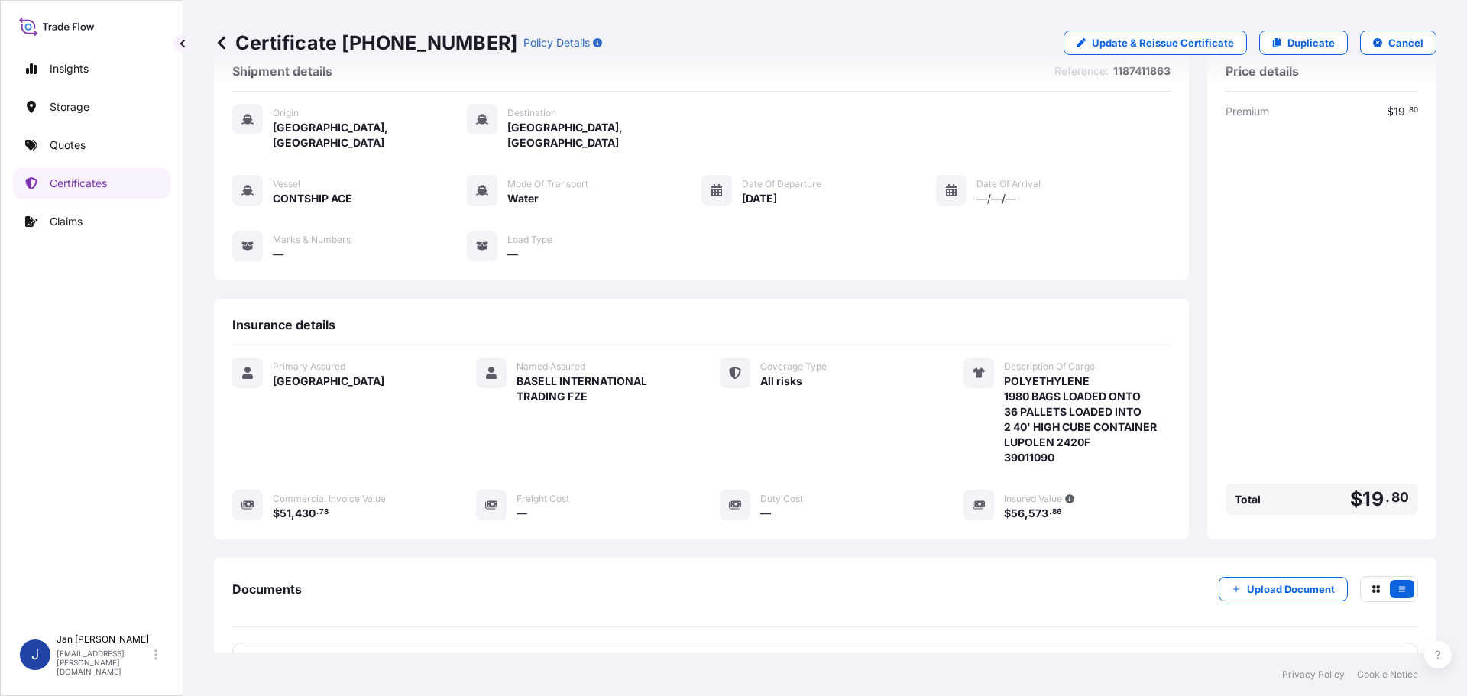
scroll to position [0, 0]
